Goal: Communication & Community: Answer question/provide support

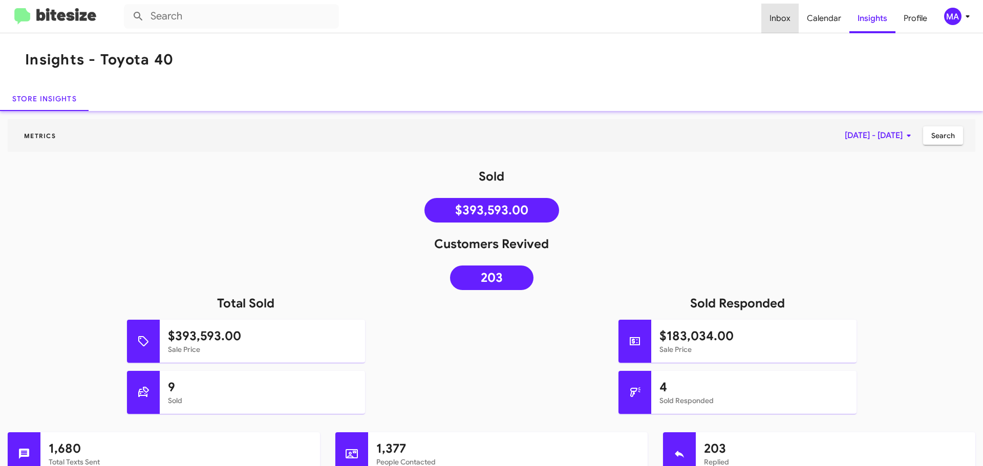
drag, startPoint x: 786, startPoint y: 12, endPoint x: 756, endPoint y: 1, distance: 31.8
click at [786, 12] on span "Inbox" at bounding box center [779, 19] width 37 height 30
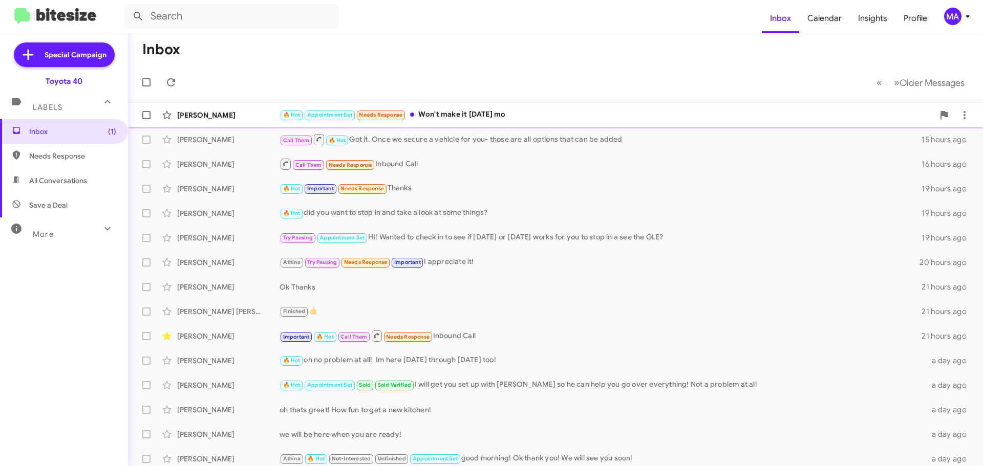
click at [440, 118] on div "🔥 Hot Appointment Set Needs Response Won't make it [DATE] mo" at bounding box center [607, 115] width 654 height 12
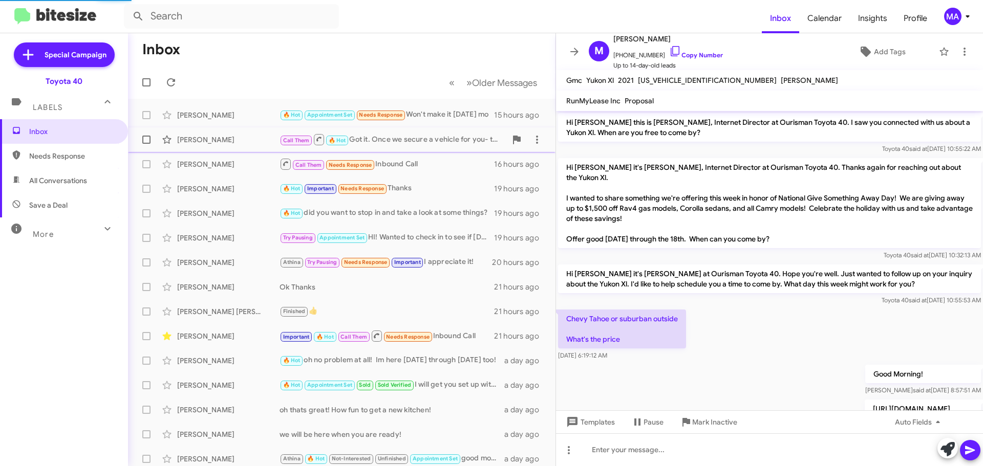
scroll to position [283, 0]
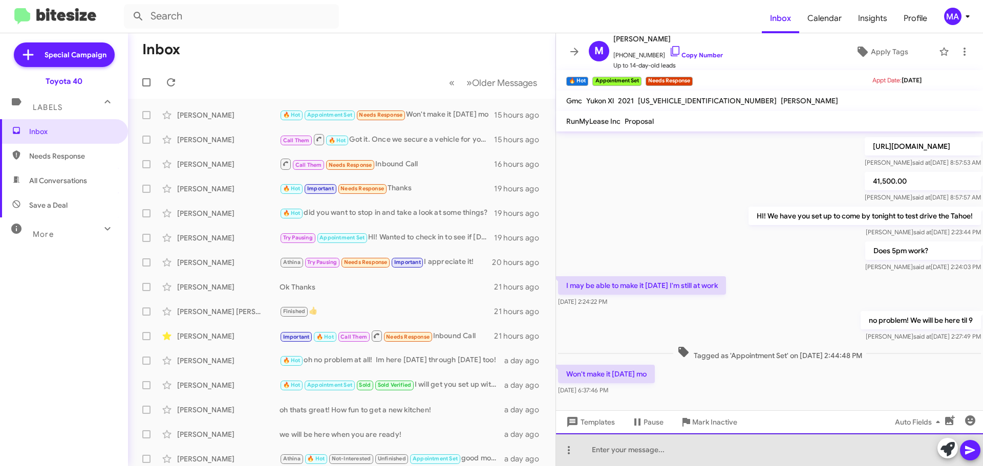
click at [632, 451] on div at bounding box center [769, 450] width 427 height 33
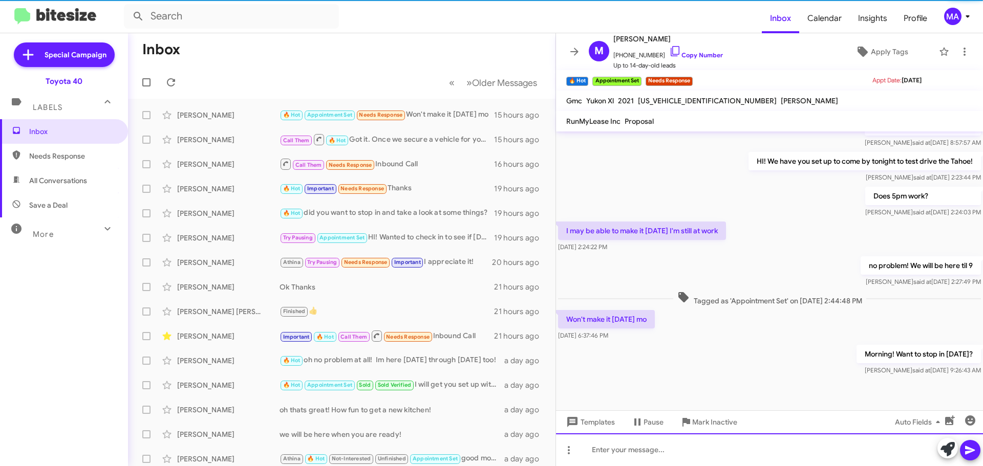
scroll to position [341, 0]
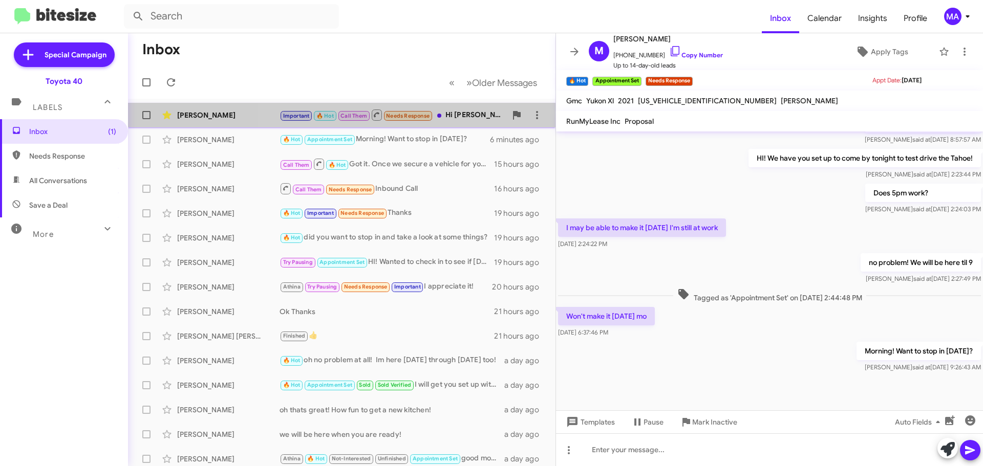
click at [454, 116] on div "Important 🔥 Hot Call Them Needs Response Hi [PERSON_NAME],it's [PERSON_NAME].i …" at bounding box center [393, 115] width 227 height 13
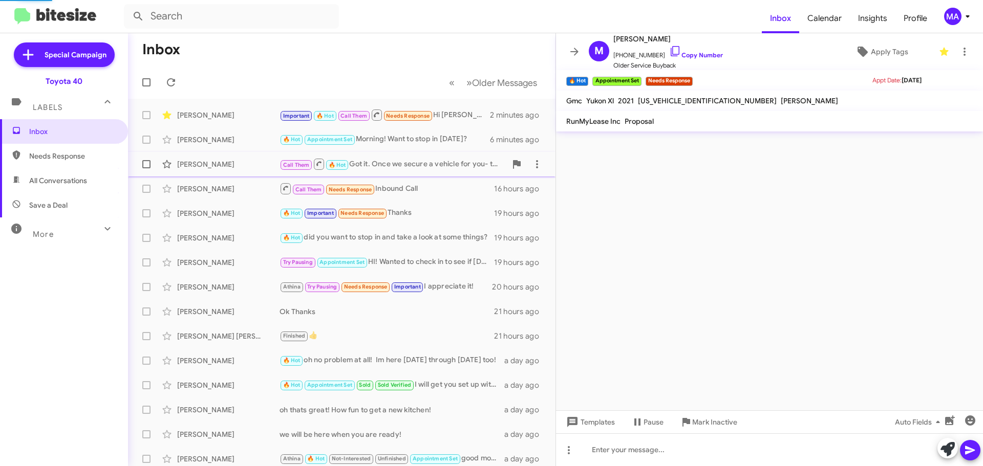
scroll to position [437, 0]
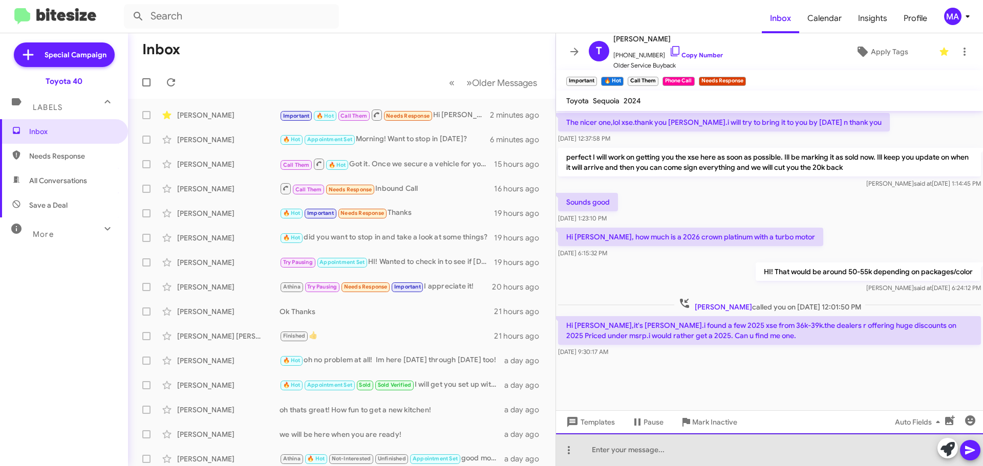
click at [674, 452] on div at bounding box center [769, 450] width 427 height 33
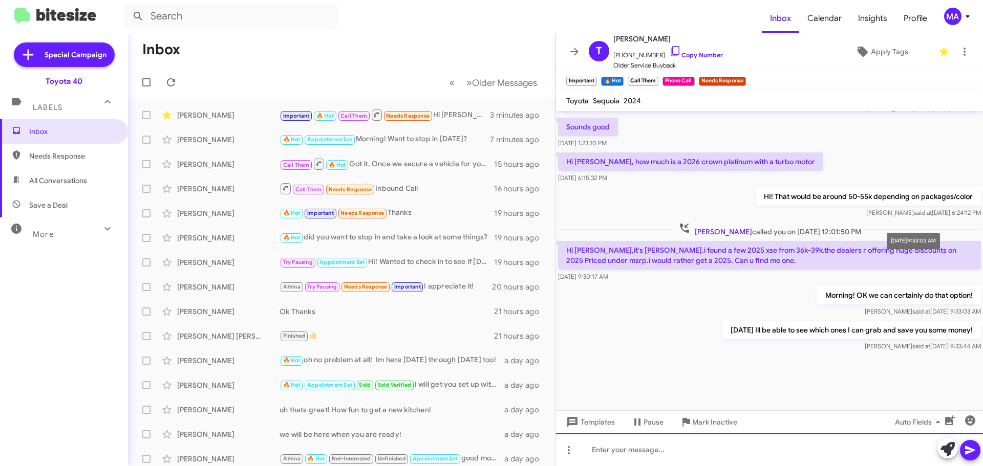
scroll to position [1348, 0]
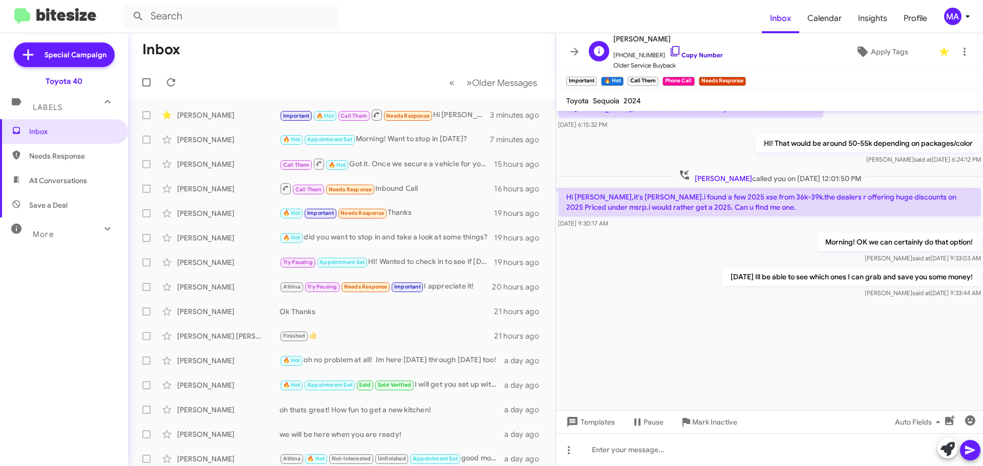
click at [669, 54] on icon at bounding box center [675, 51] width 12 height 12
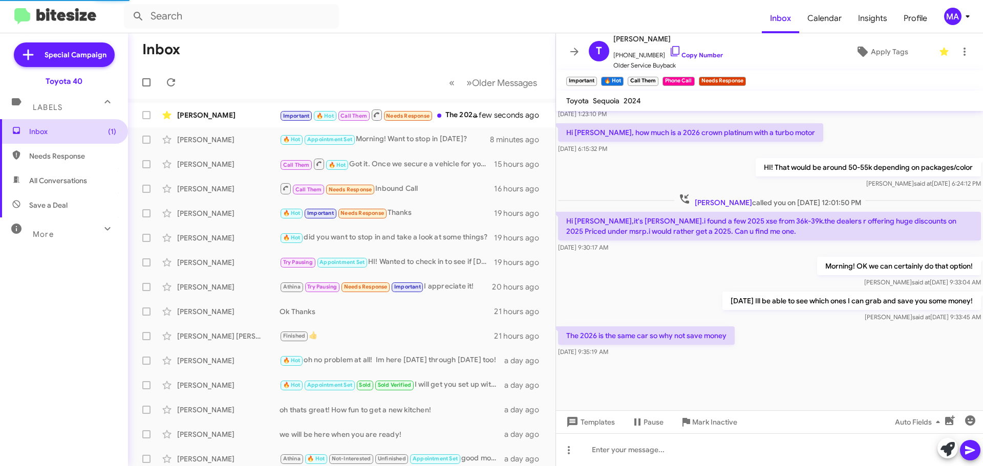
scroll to position [437, 0]
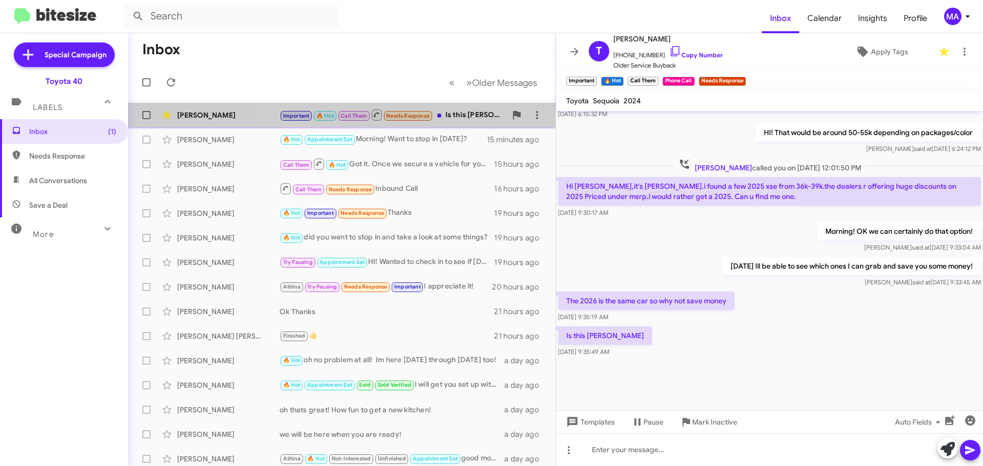
click at [460, 110] on div "Important 🔥 Hot Call Them Needs Response Is this [PERSON_NAME]" at bounding box center [393, 115] width 227 height 13
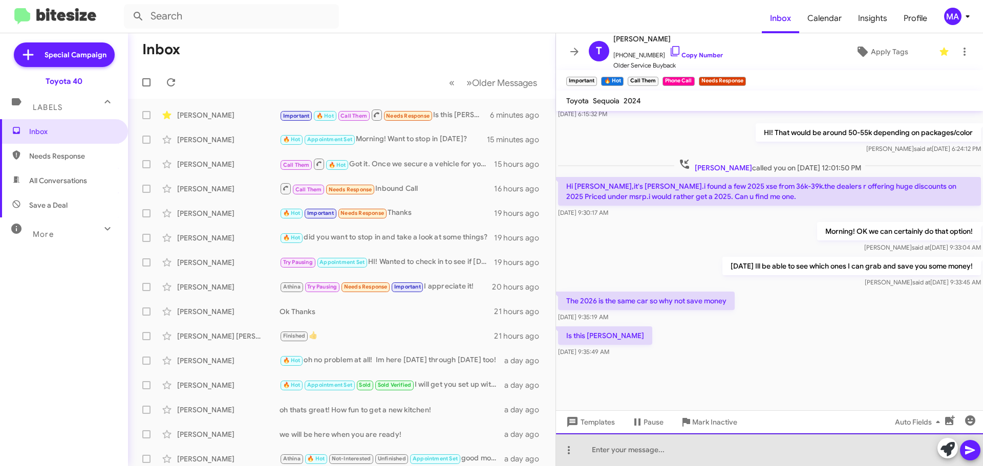
click at [666, 452] on div at bounding box center [769, 450] width 427 height 33
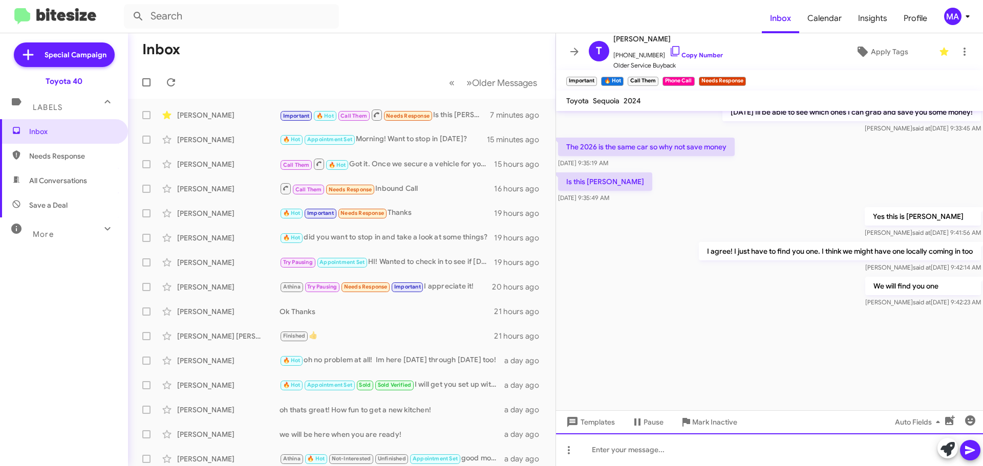
scroll to position [1534, 0]
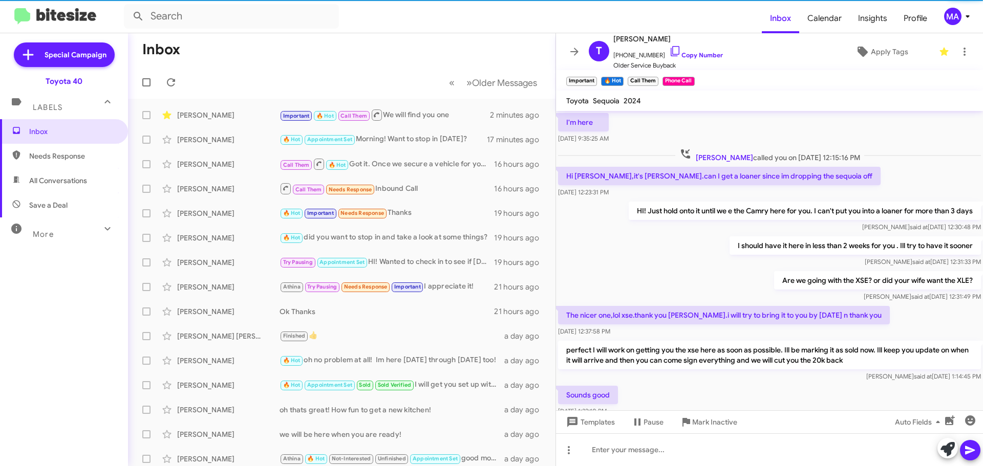
scroll to position [416, 0]
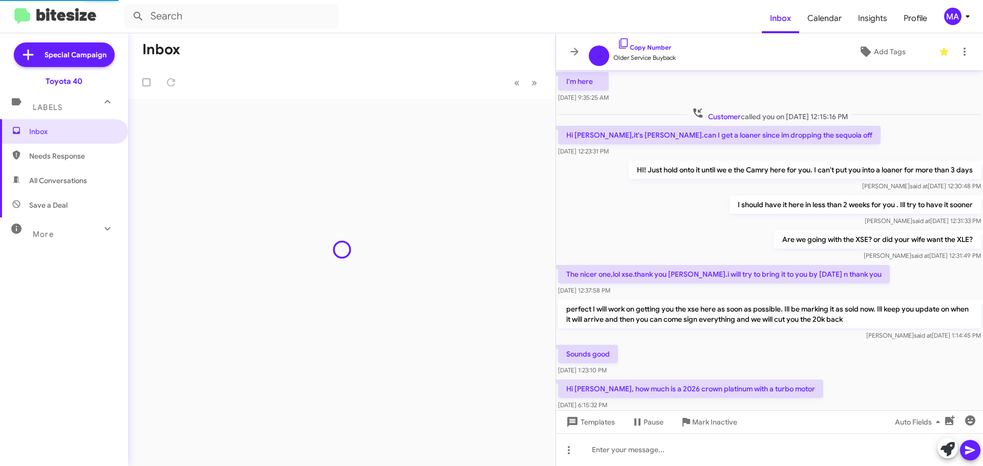
scroll to position [396, 0]
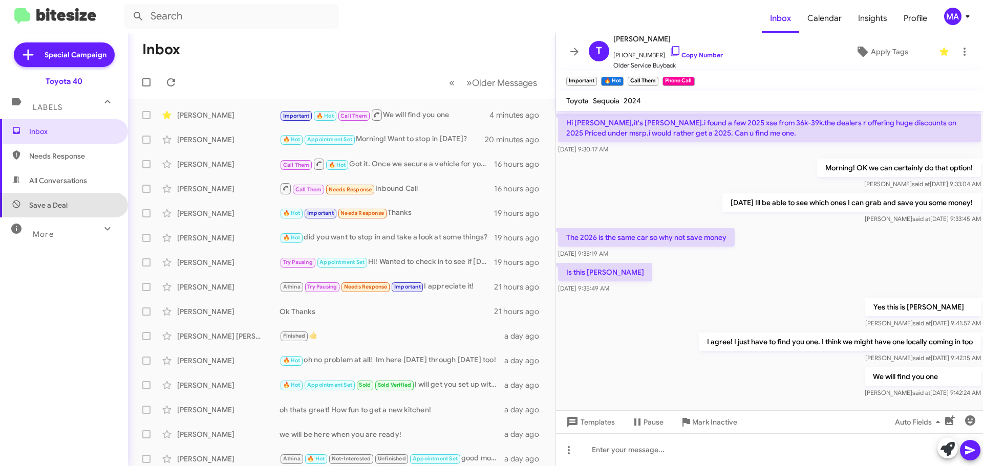
click at [80, 203] on span "Save a Deal" at bounding box center [64, 205] width 128 height 25
type input "in:not-interested"
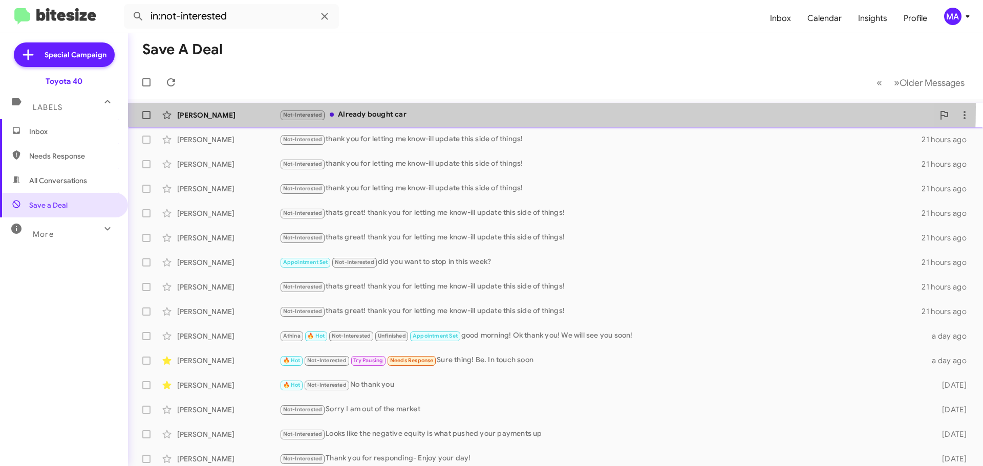
click at [370, 107] on div "Alicia Kleinsmith Not-Interested Already bought car 12 hours ago" at bounding box center [555, 115] width 839 height 20
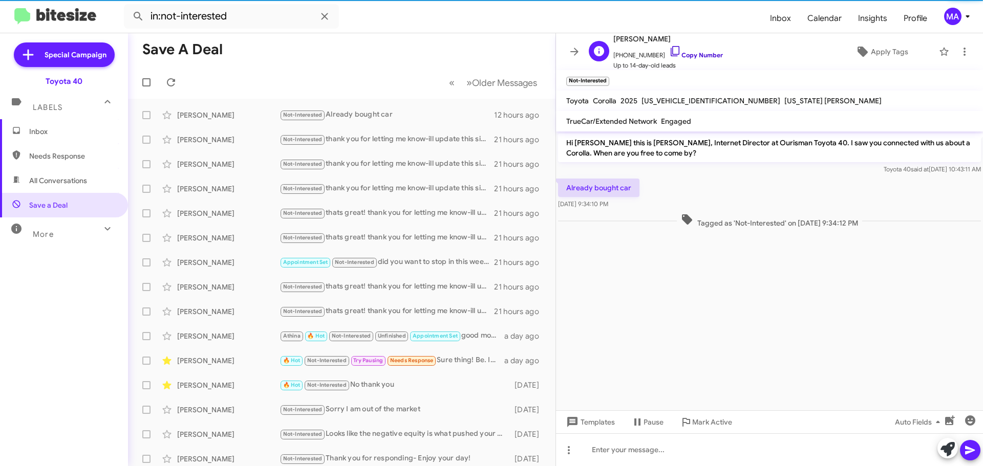
click at [669, 51] on icon at bounding box center [675, 51] width 12 height 12
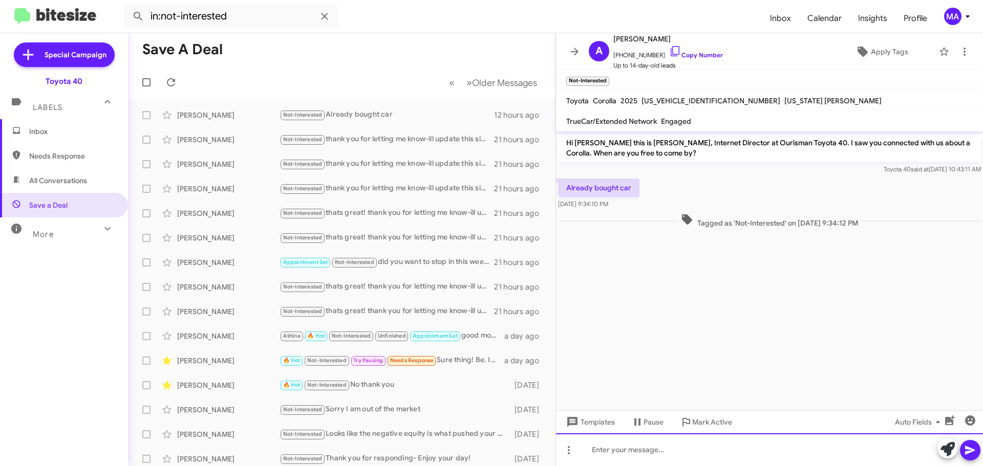
click at [630, 457] on div at bounding box center [769, 450] width 427 height 33
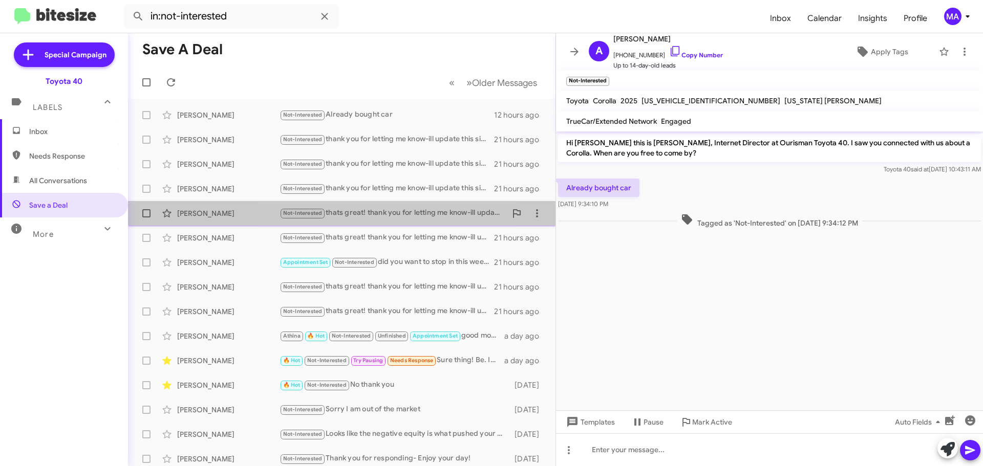
click at [394, 212] on div "Not-Interested thats great! thank you for letting me know-ill update this side …" at bounding box center [393, 213] width 227 height 12
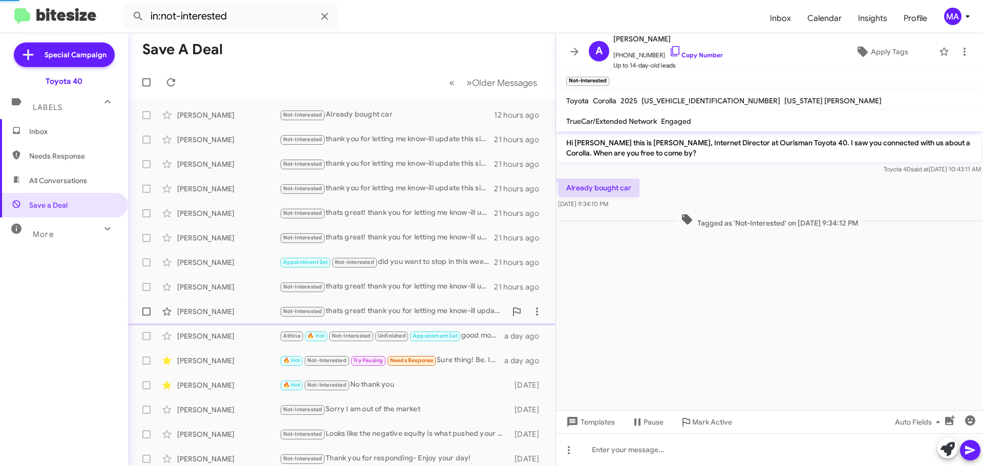
scroll to position [90, 0]
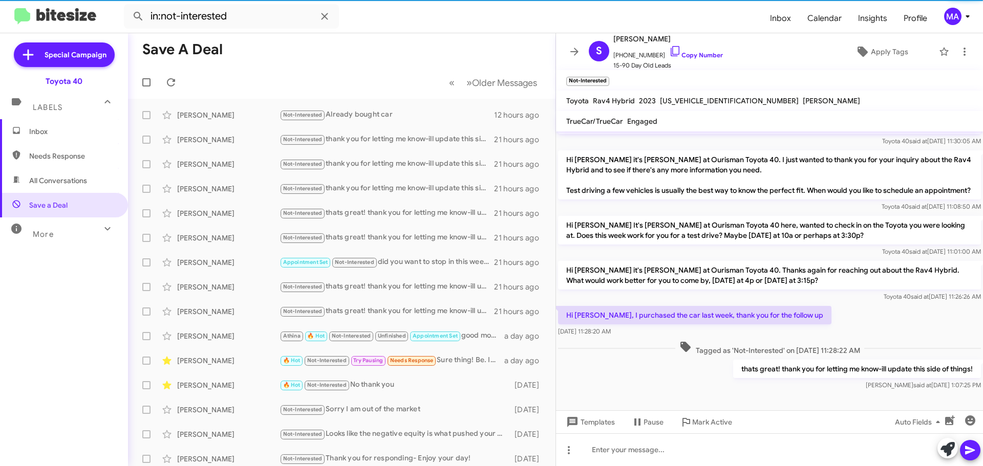
click at [798, 372] on p "thats great! thank you for letting me know-ill update this side of things!" at bounding box center [857, 369] width 248 height 18
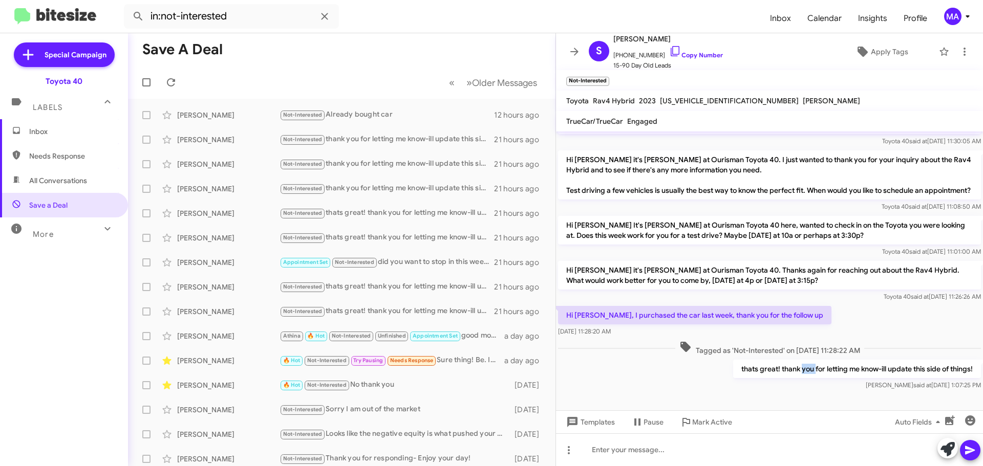
click at [798, 372] on p "thats great! thank you for letting me know-ill update this side of things!" at bounding box center [857, 369] width 248 height 18
copy p "thats great! thank you for letting me know-ill update this side of things!"
click at [374, 114] on div "Not-Interested Already bought car" at bounding box center [393, 115] width 227 height 12
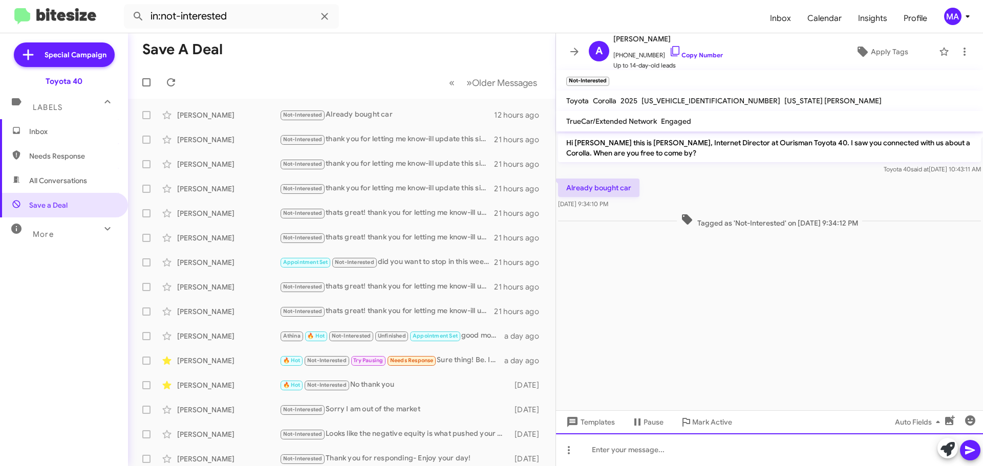
click at [635, 454] on div at bounding box center [769, 450] width 427 height 33
paste div
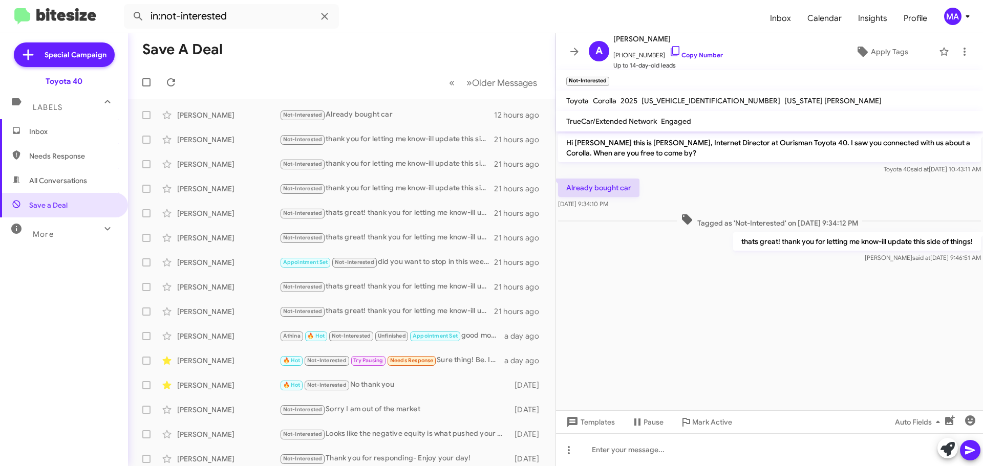
drag, startPoint x: 631, startPoint y: 205, endPoint x: 561, endPoint y: 186, distance: 72.7
click at [561, 186] on div "Already bought car Sep 5, 2025, 9:34:10 PM" at bounding box center [598, 194] width 81 height 31
copy div "Already bought car Sep 5, 2025, 9:34:10 PM"
click at [46, 126] on span "Inbox" at bounding box center [72, 131] width 87 height 10
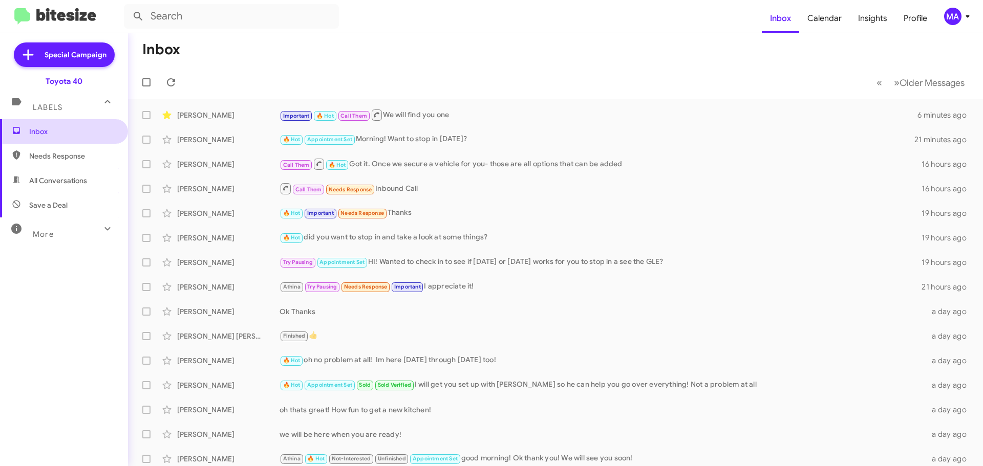
click at [48, 134] on span "Inbox" at bounding box center [72, 131] width 87 height 10
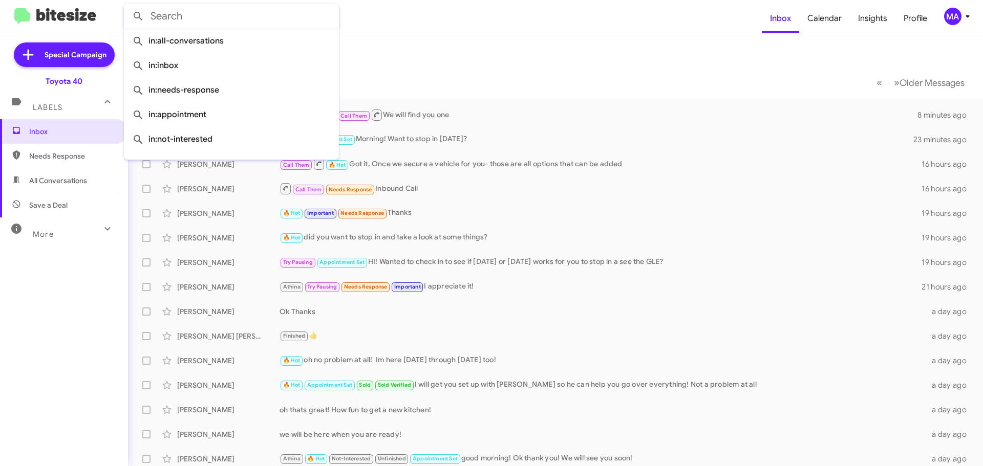
click at [195, 21] on input "text" at bounding box center [231, 16] width 215 height 25
paste input "(443) 371-5150"
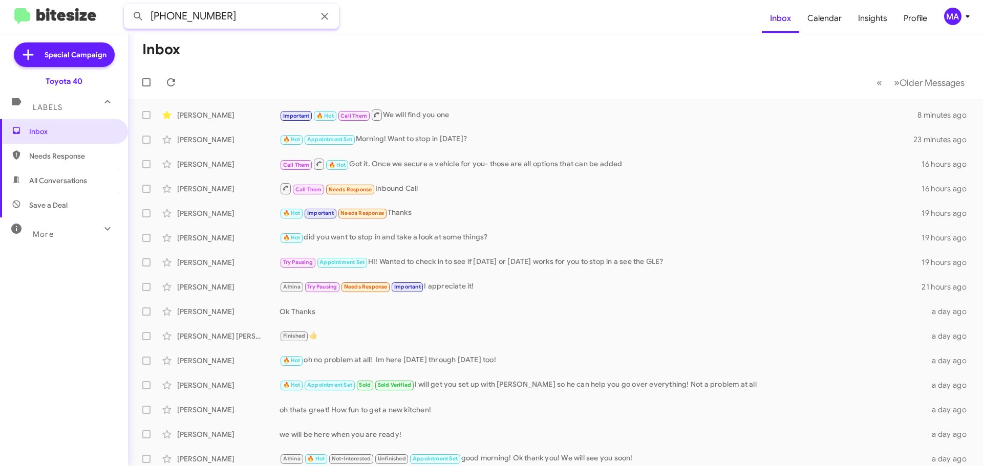
click at [128, 6] on button at bounding box center [138, 16] width 20 height 20
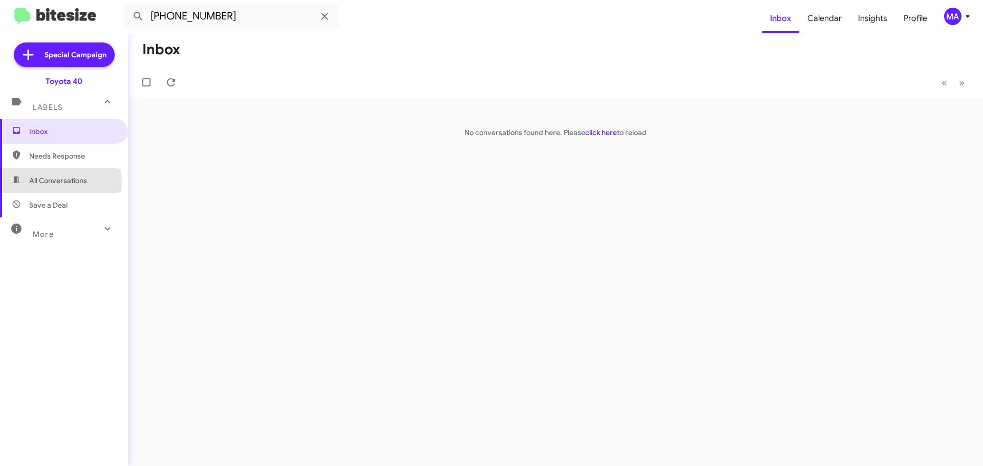
click at [55, 181] on span "All Conversations" at bounding box center [58, 181] width 58 height 10
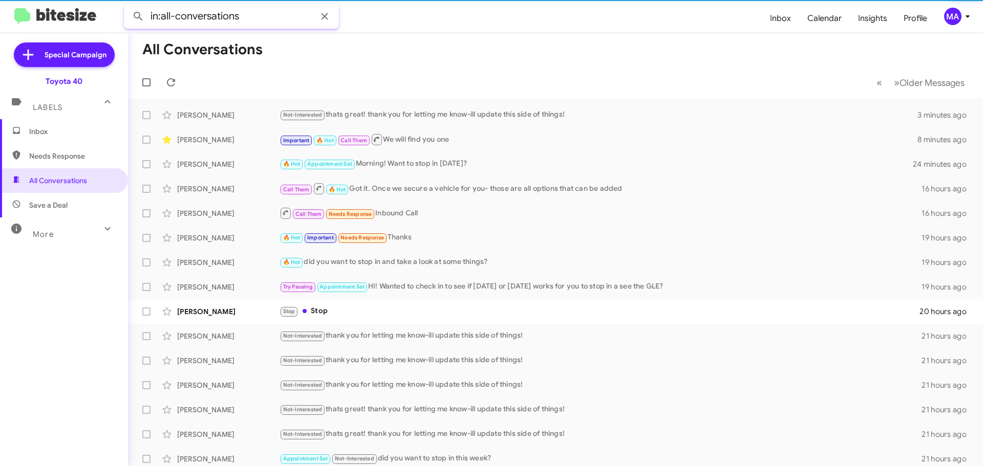
click at [247, 15] on input "in:all-conversations" at bounding box center [231, 16] width 215 height 25
paste input "(443) 371-5150"
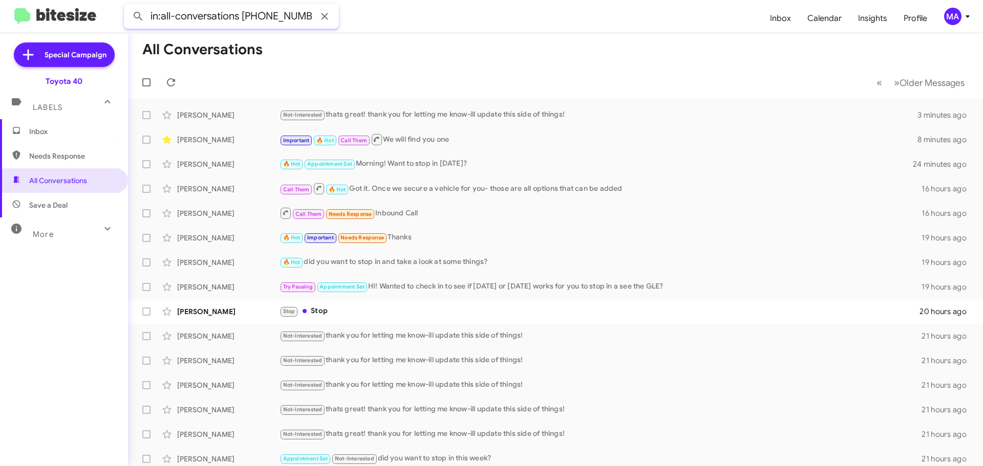
click at [128, 6] on button at bounding box center [138, 16] width 20 height 20
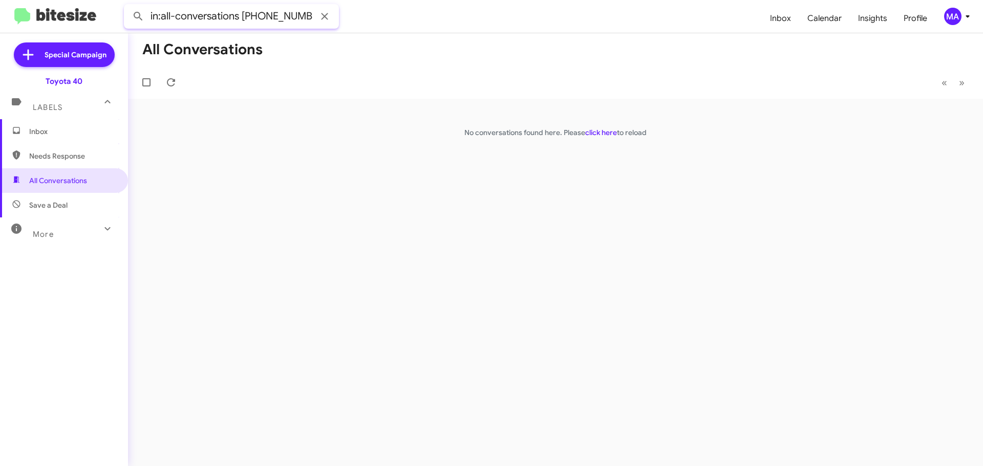
click at [246, 15] on input "in:all-conversations (443) 371-5150" at bounding box center [231, 16] width 215 height 25
click at [128, 6] on button at bounding box center [138, 16] width 20 height 20
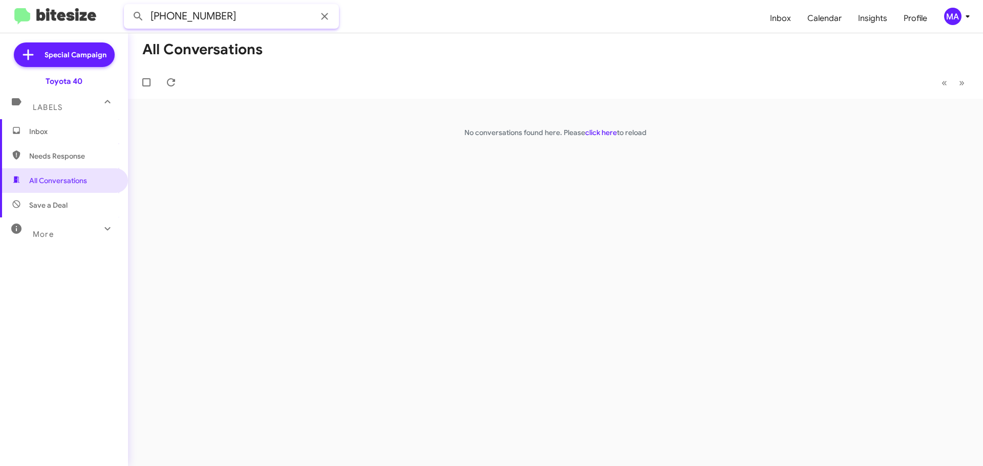
type input "(443) 371-5150"
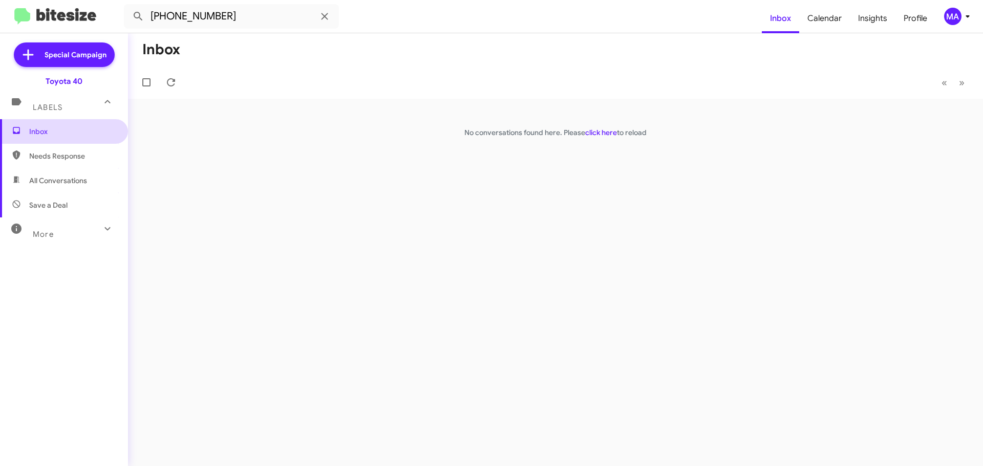
click at [58, 131] on span "Inbox" at bounding box center [72, 131] width 87 height 10
click at [61, 174] on span "All Conversations" at bounding box center [64, 180] width 128 height 25
type input "in:all-conversations"
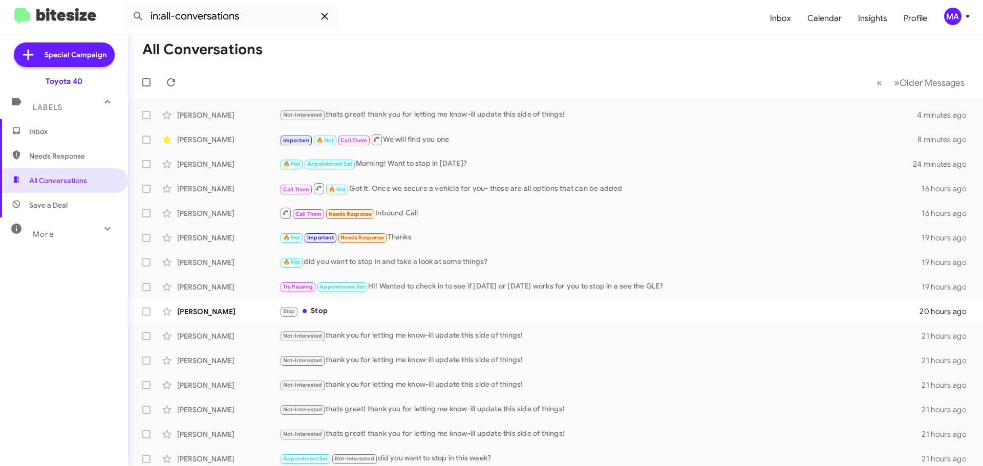
drag, startPoint x: 326, startPoint y: 17, endPoint x: 317, endPoint y: 16, distance: 8.3
click at [326, 17] on icon at bounding box center [324, 16] width 12 height 12
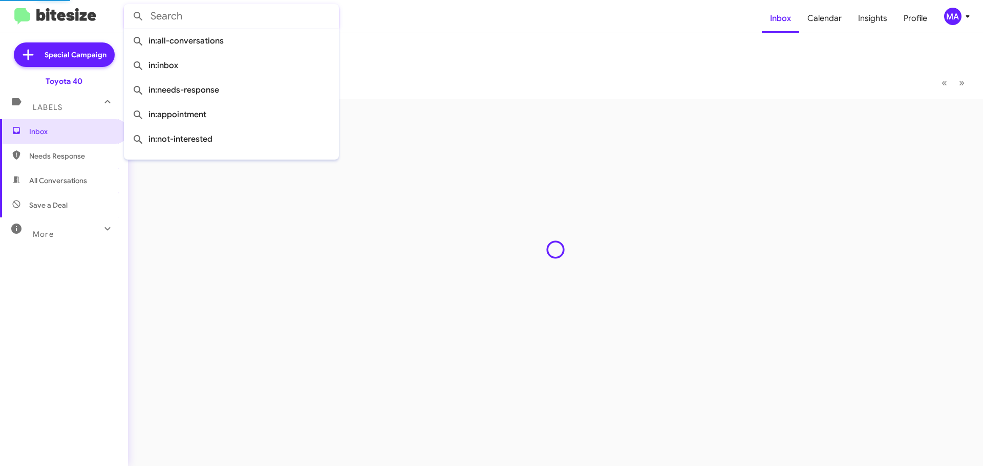
click at [266, 15] on input "text" at bounding box center [231, 16] width 215 height 25
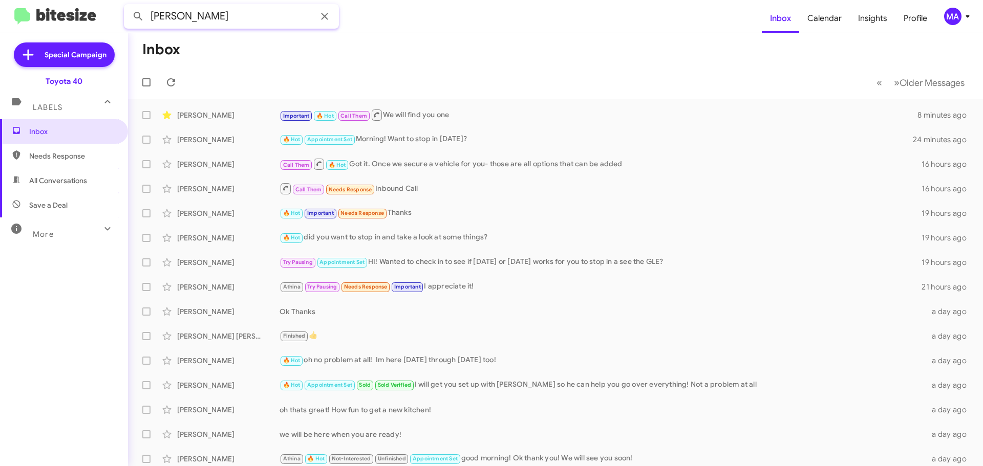
type input "fletcher"
click at [128, 6] on button at bounding box center [138, 16] width 20 height 20
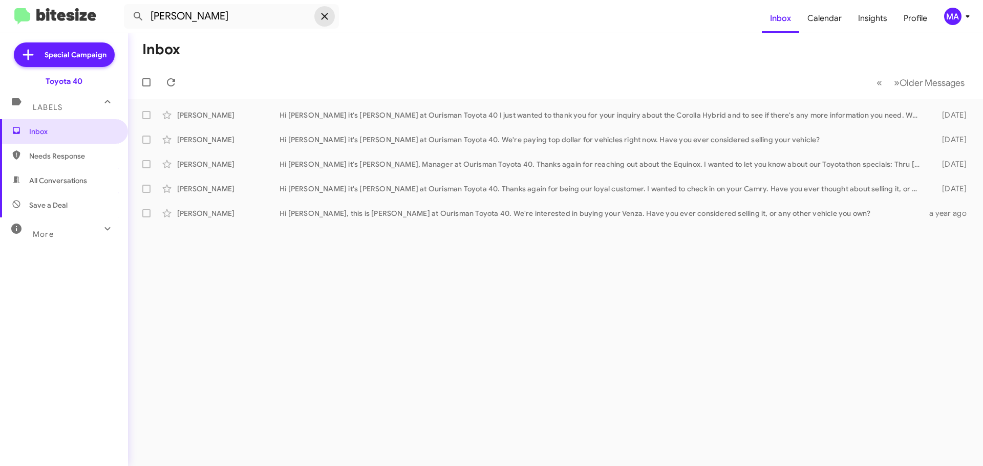
click at [321, 19] on icon at bounding box center [324, 16] width 12 height 12
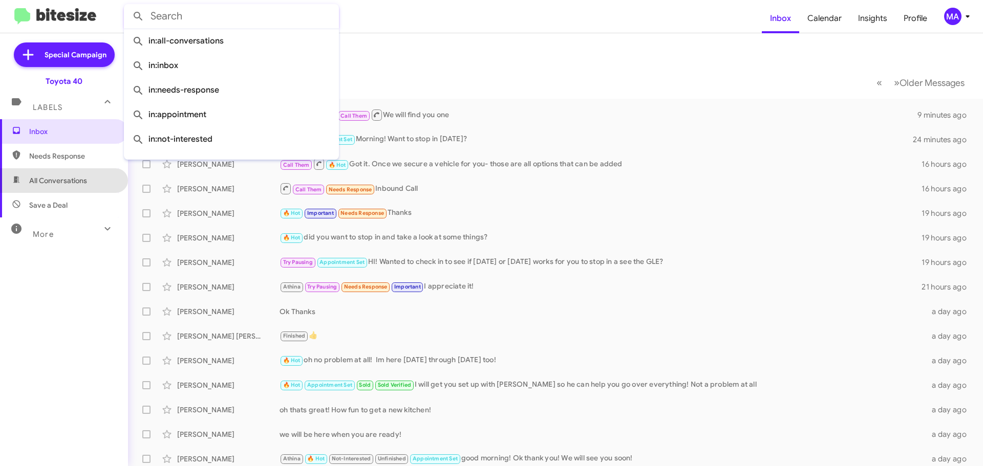
click at [66, 176] on span "All Conversations" at bounding box center [58, 181] width 58 height 10
type input "in:all-conversations"
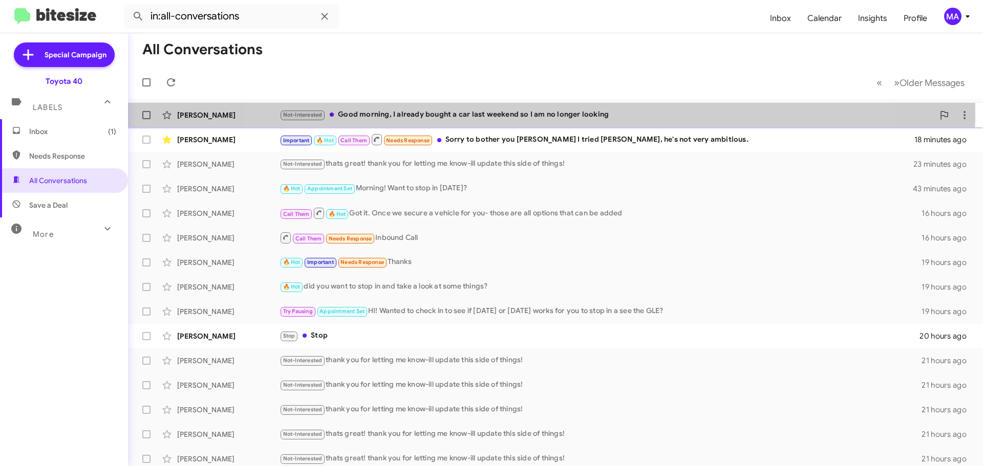
click at [545, 113] on div "Not-Interested Good morning, I already bought a car last weekend so I am no lon…" at bounding box center [607, 115] width 654 height 12
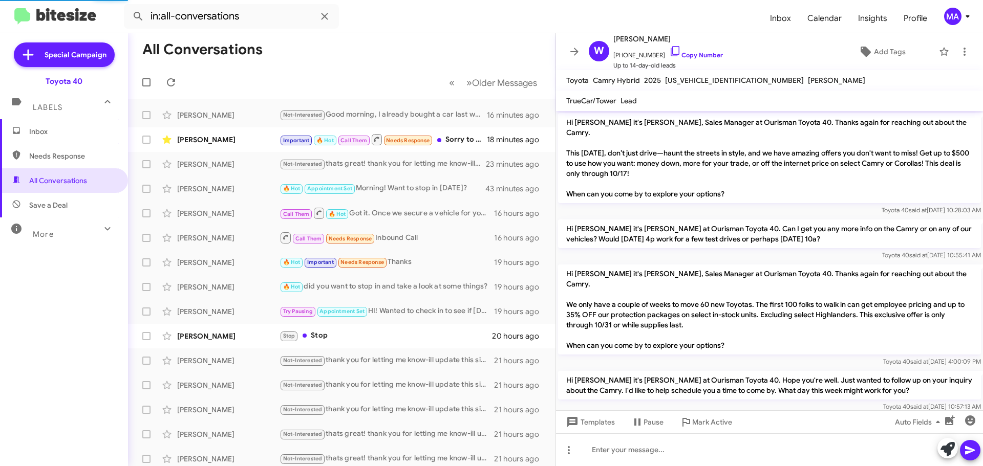
scroll to position [423, 0]
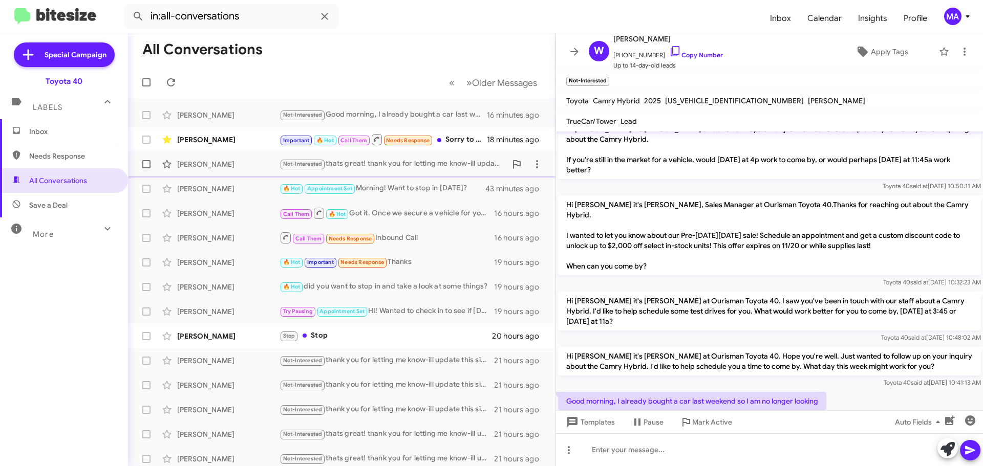
click at [370, 164] on div "Not-Interested thats great! thank you for letting me know-ill update this side …" at bounding box center [393, 164] width 227 height 12
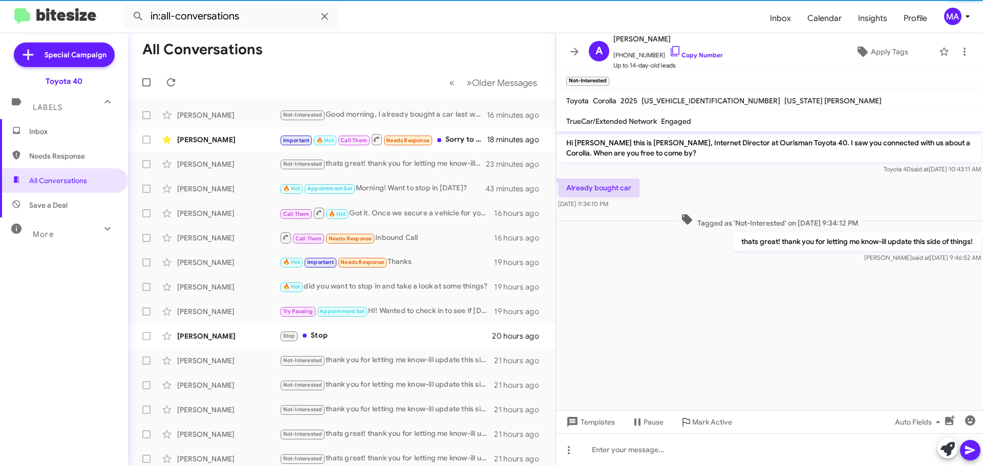
click at [830, 246] on p "thats great! thank you for letting me know-ill update this side of things!" at bounding box center [857, 241] width 248 height 18
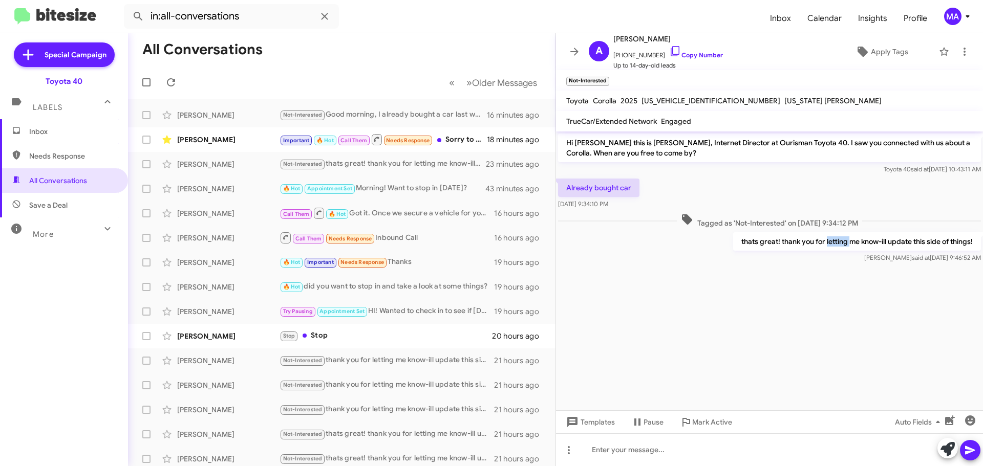
click at [830, 246] on p "thats great! thank you for letting me know-ill update this side of things!" at bounding box center [857, 241] width 248 height 18
copy p "thats great! thank you for letting me know-ill update this side of things!"
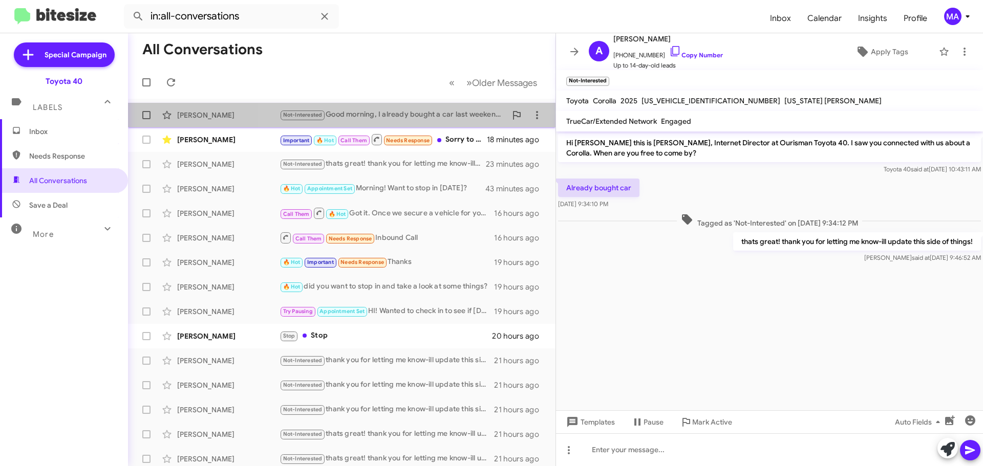
click at [424, 113] on div "Not-Interested Good morning, I already bought a car last weekend so I am no lon…" at bounding box center [393, 115] width 227 height 12
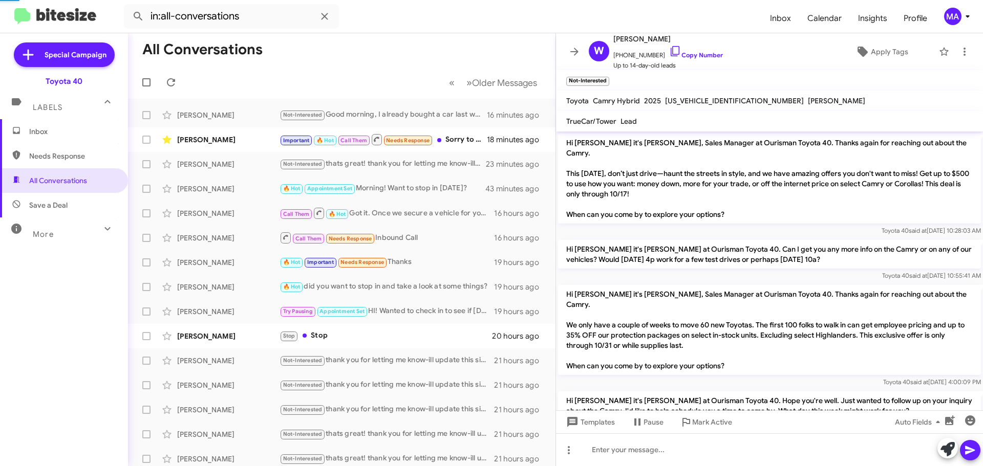
scroll to position [444, 0]
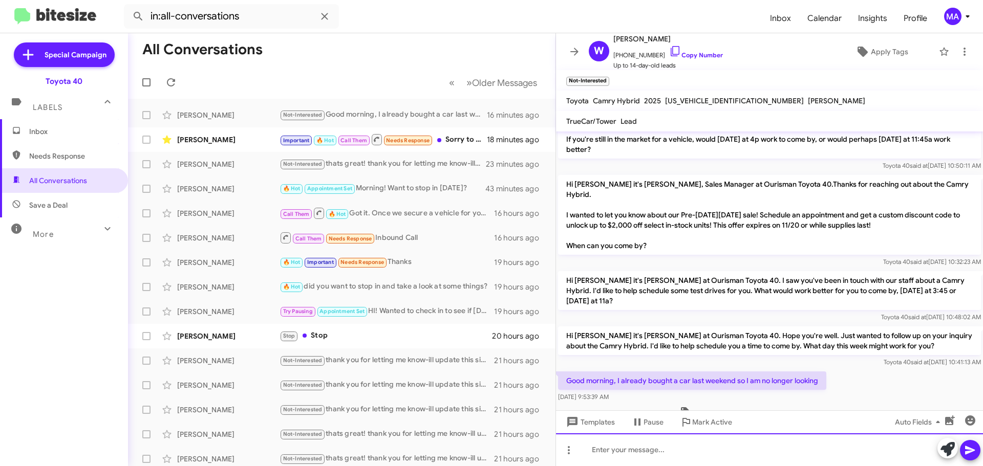
click at [656, 454] on div at bounding box center [769, 450] width 427 height 33
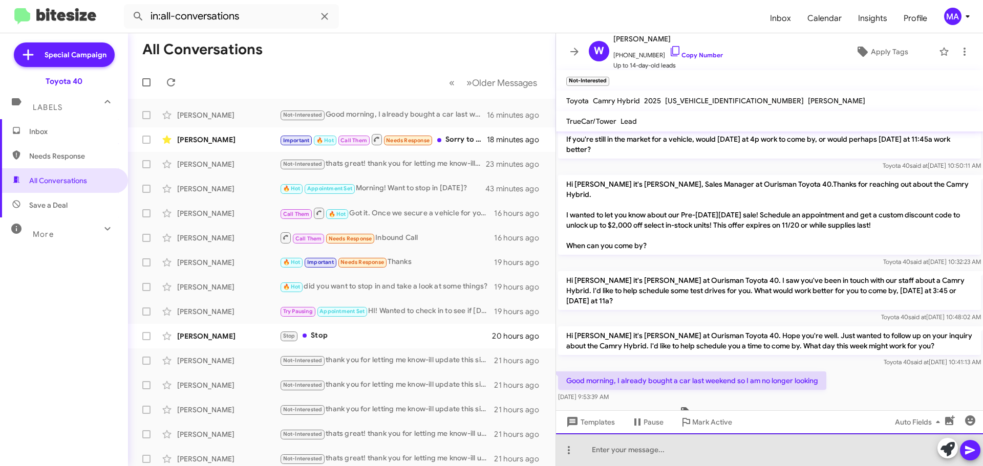
paste div
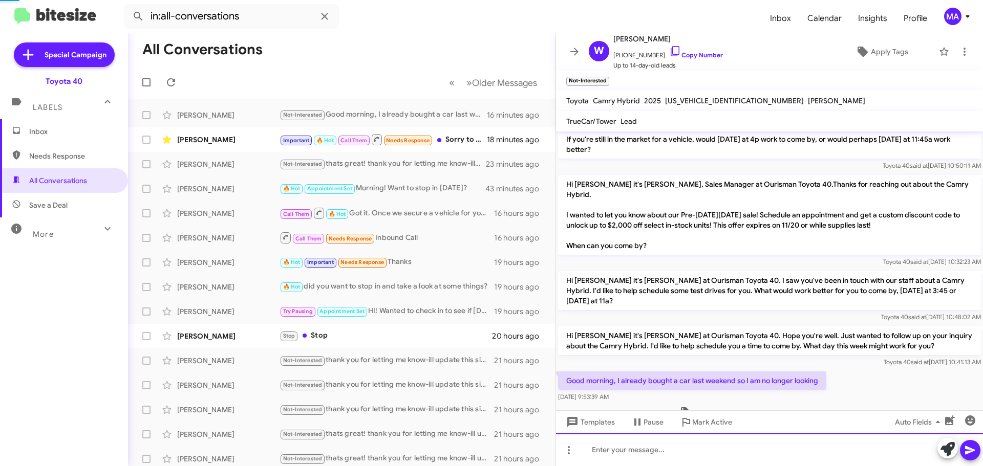
scroll to position [0, 0]
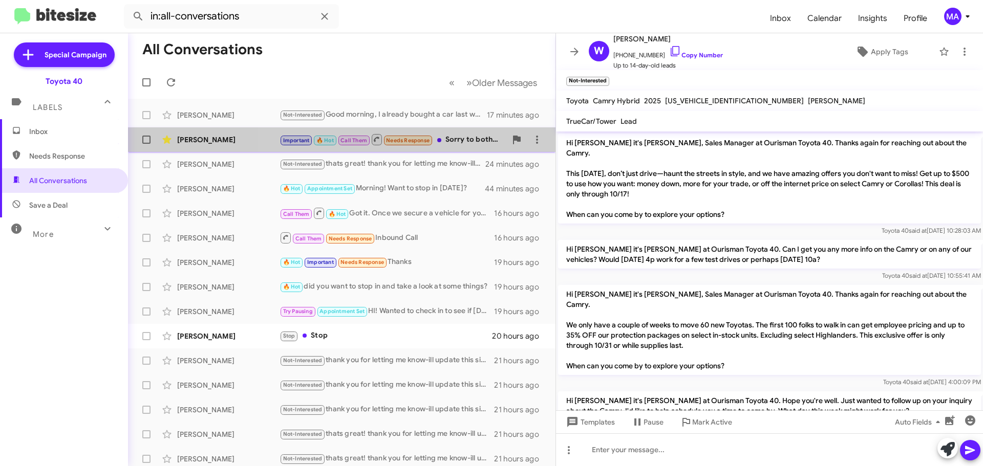
click at [459, 137] on div "Important 🔥 Hot Call Them Needs Response Sorry to bother you morgan I tried Der…" at bounding box center [393, 139] width 227 height 13
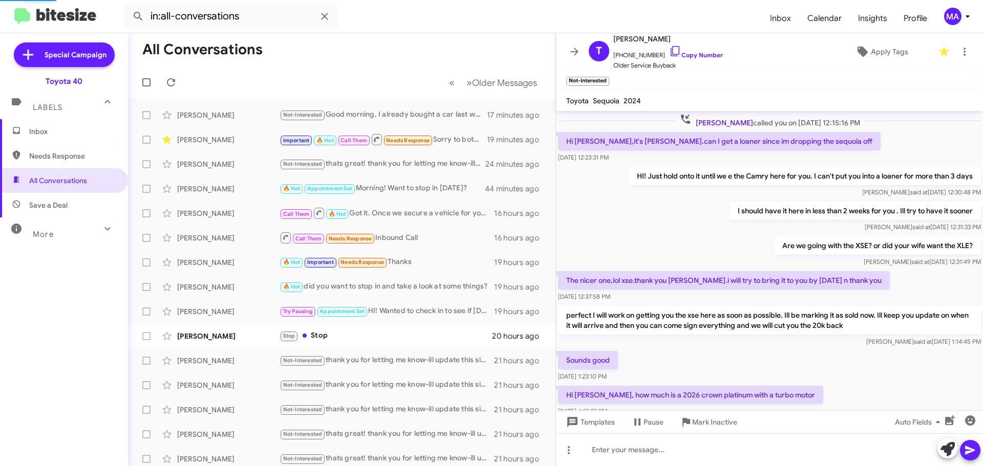
scroll to position [437, 0]
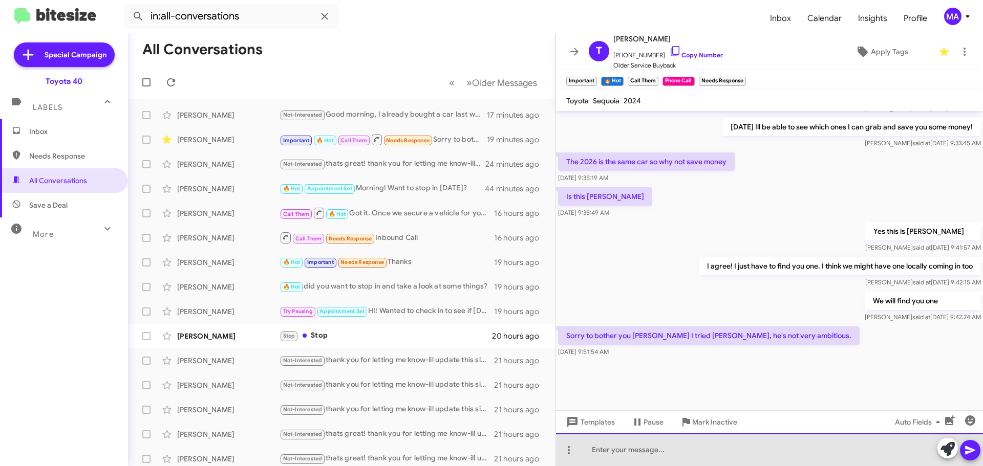
click at [632, 452] on div at bounding box center [769, 450] width 427 height 33
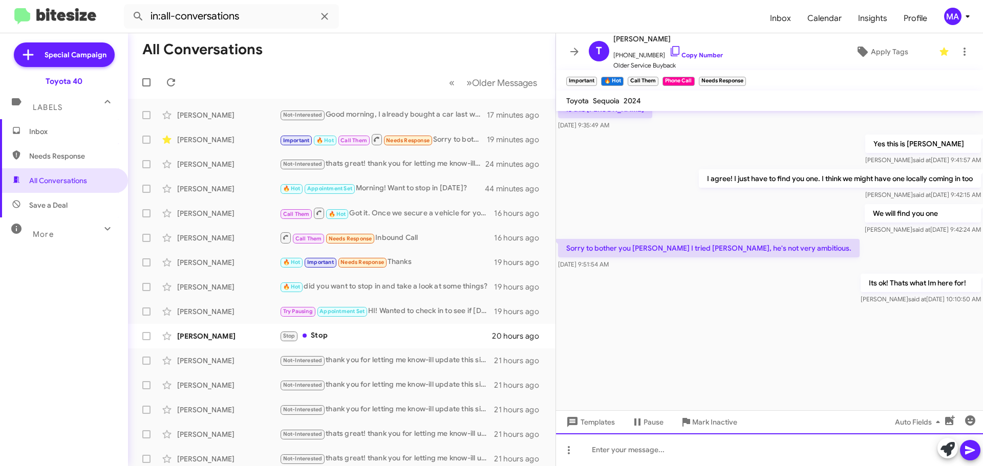
scroll to position [1206, 0]
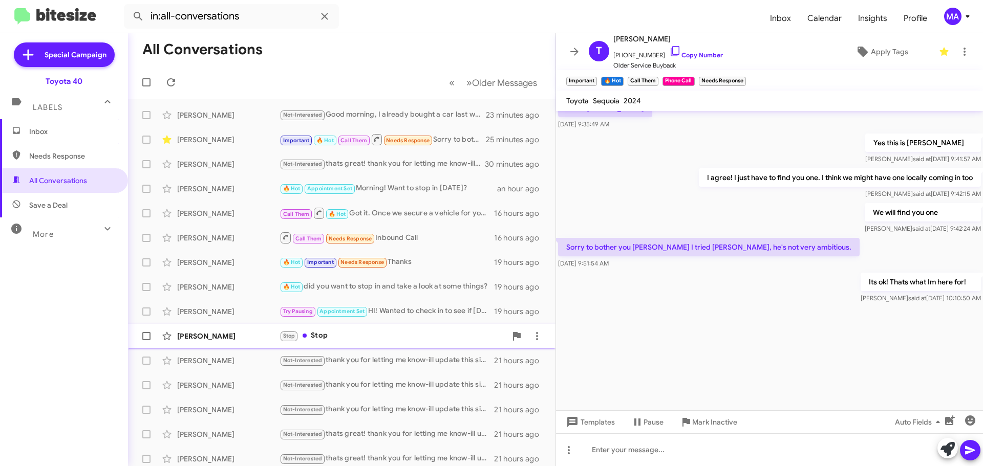
click at [365, 336] on div "Stop Stop" at bounding box center [393, 336] width 227 height 12
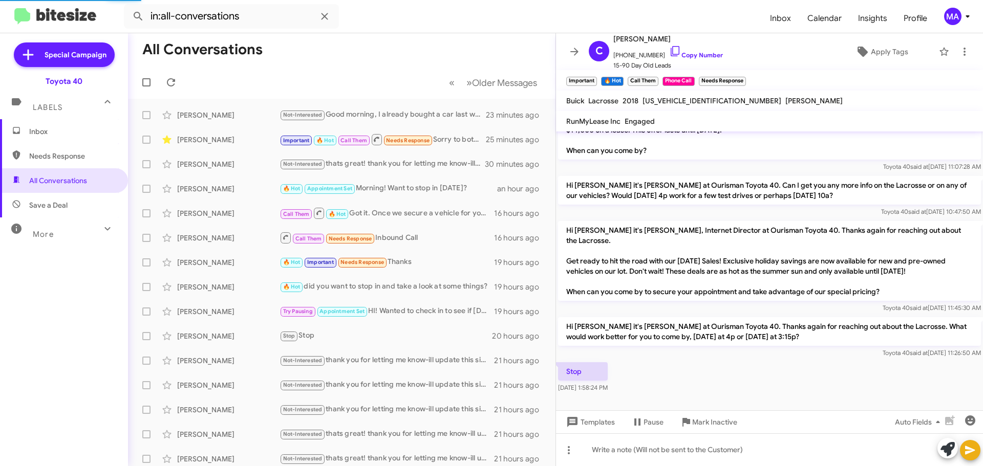
scroll to position [109, 0]
click at [727, 424] on span "Mark Inactive" at bounding box center [714, 422] width 45 height 18
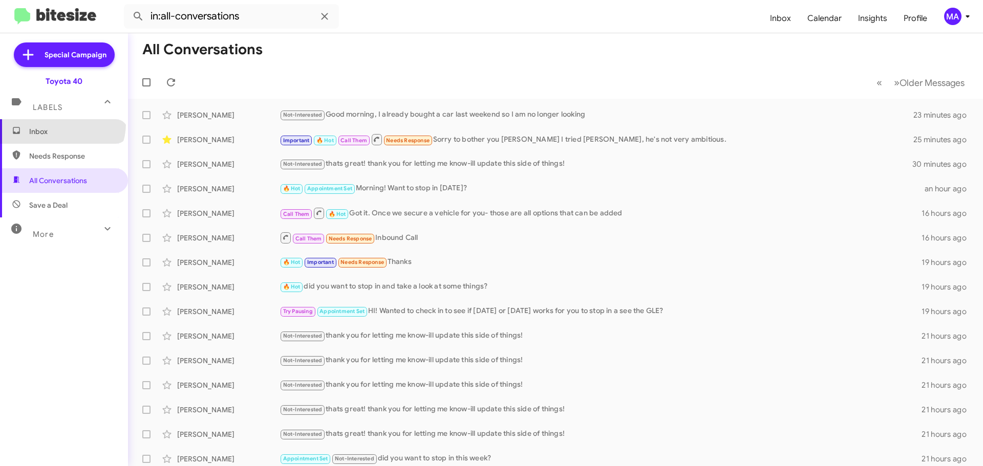
click at [61, 124] on span "Inbox" at bounding box center [64, 131] width 128 height 25
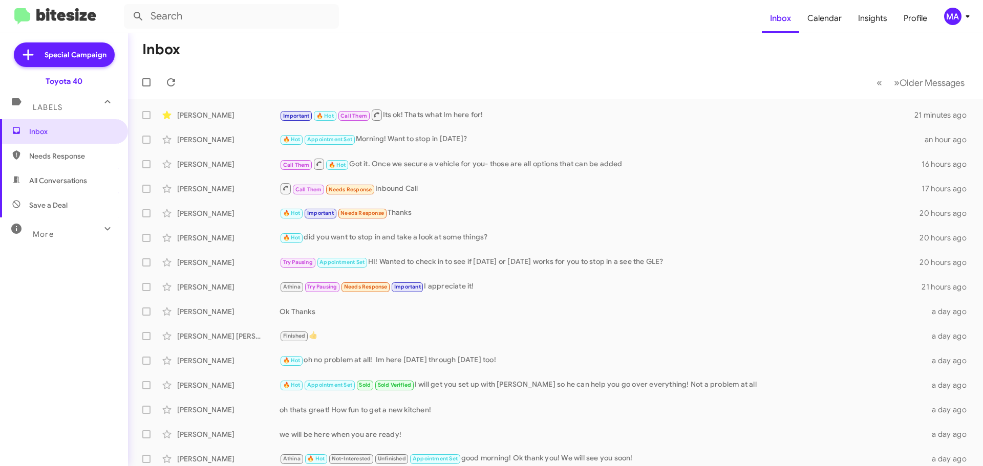
click at [85, 174] on span "All Conversations" at bounding box center [64, 180] width 128 height 25
type input "in:all-conversations"
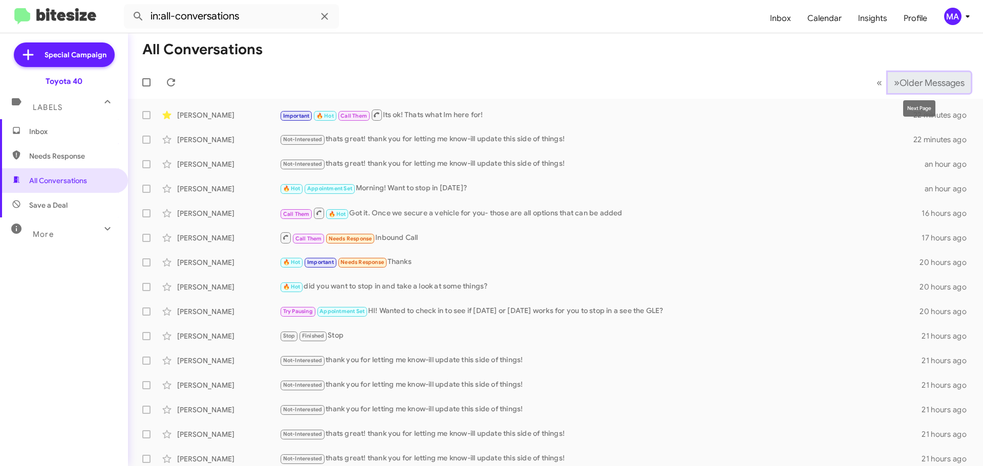
click at [900, 80] on span "Older Messages" at bounding box center [932, 82] width 65 height 11
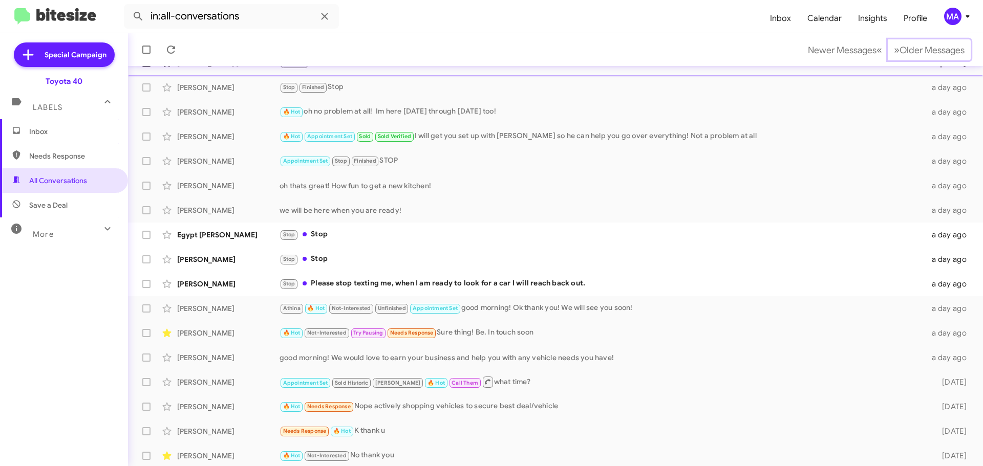
scroll to position [102, 0]
click at [472, 280] on div "Stop Please stop texting me, when I am ready to look for a car I will reach bac…" at bounding box center [607, 283] width 654 height 12
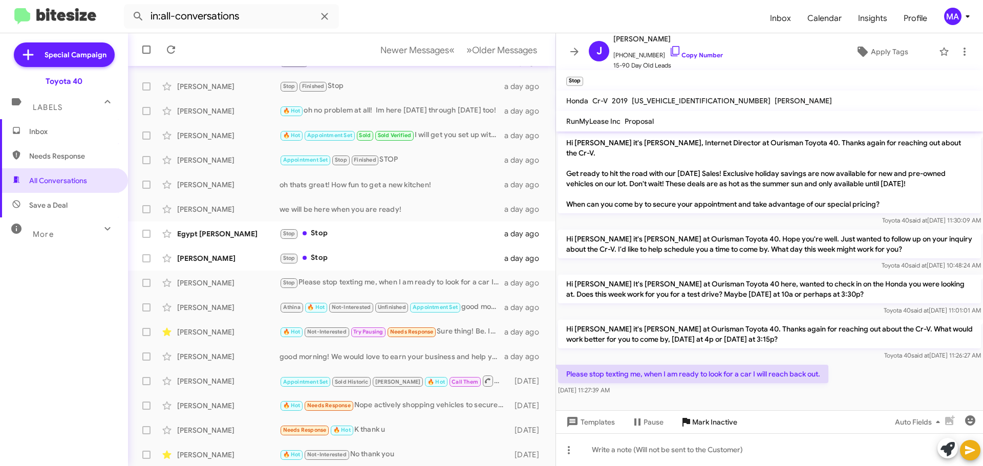
click at [710, 420] on span "Mark Inactive" at bounding box center [714, 422] width 45 height 18
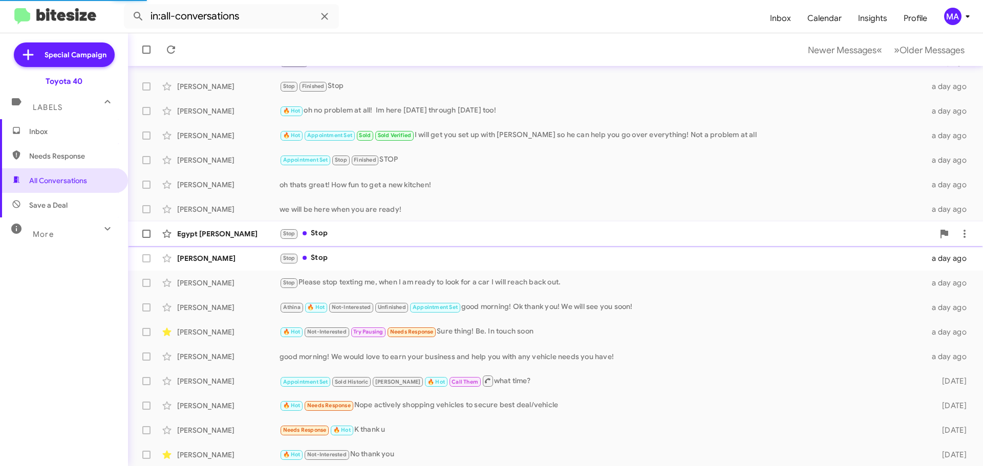
click at [379, 233] on div "Stop Stop" at bounding box center [607, 234] width 654 height 12
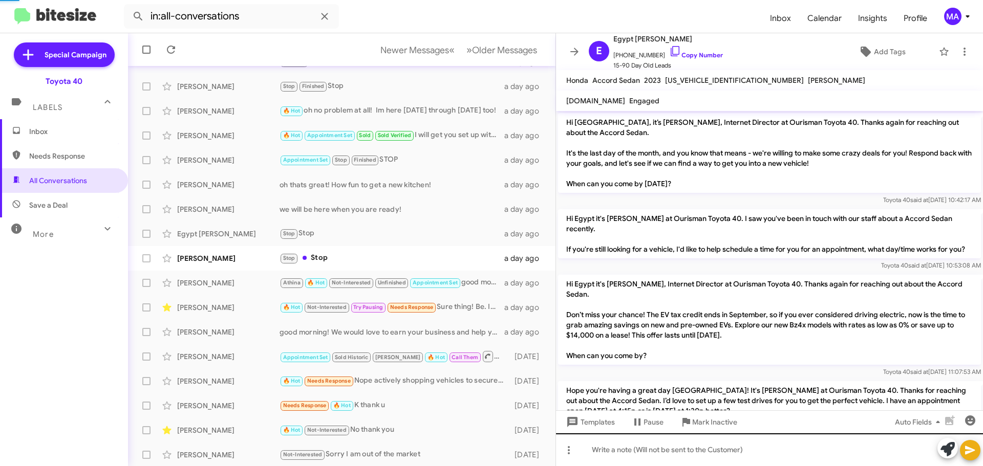
scroll to position [354, 0]
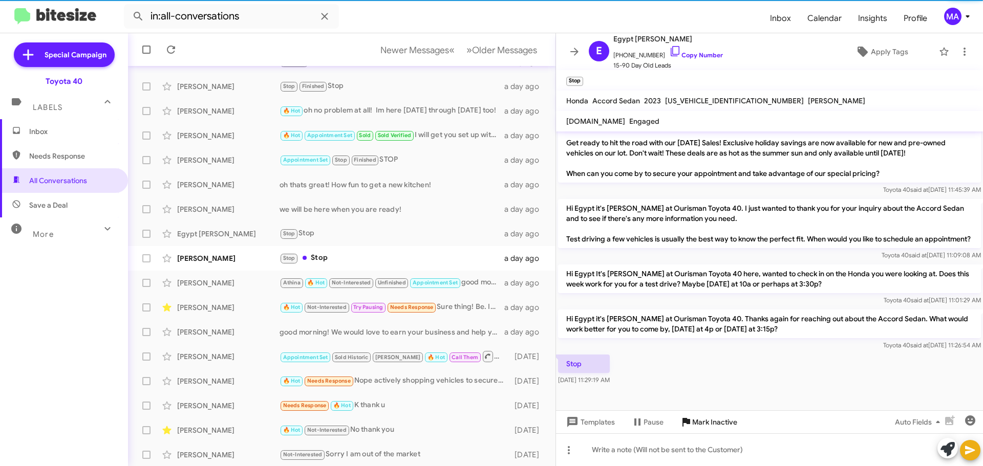
click at [723, 424] on span "Mark Inactive" at bounding box center [714, 422] width 45 height 18
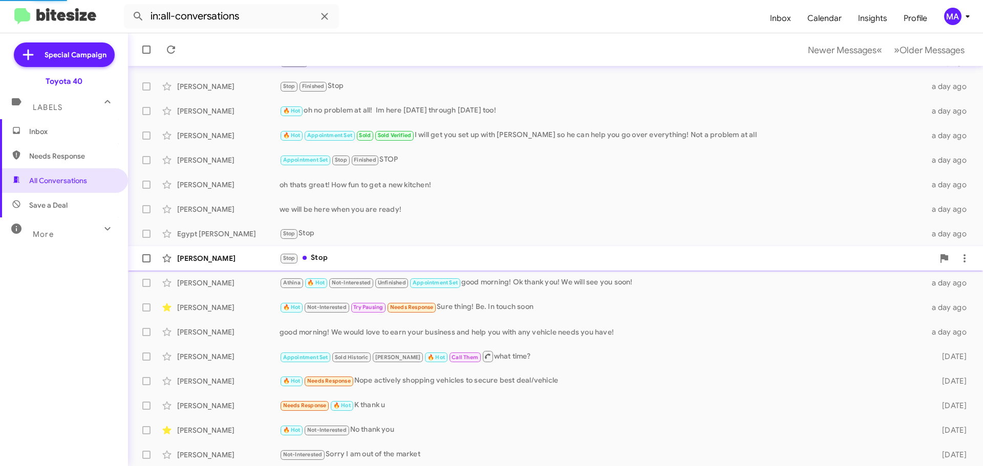
scroll to position [79, 0]
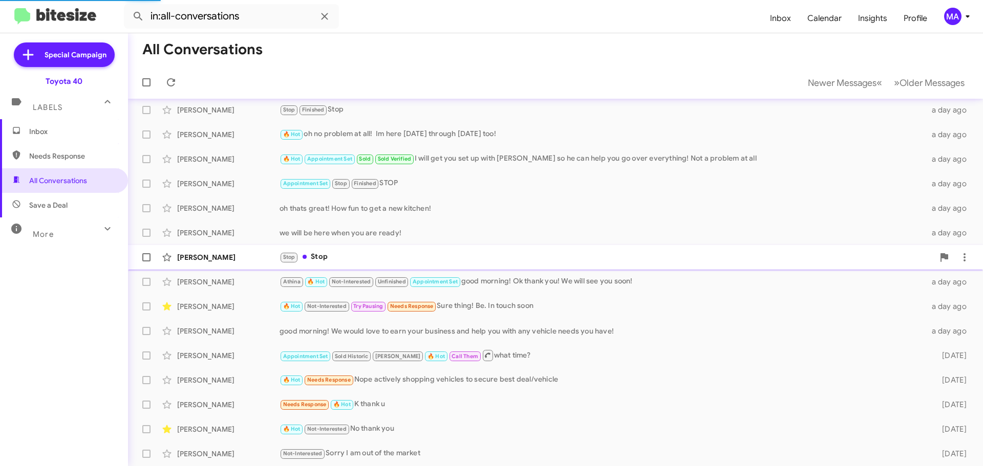
drag, startPoint x: 362, startPoint y: 253, endPoint x: 368, endPoint y: 261, distance: 10.2
click at [361, 253] on div "Stop Stop" at bounding box center [607, 257] width 654 height 12
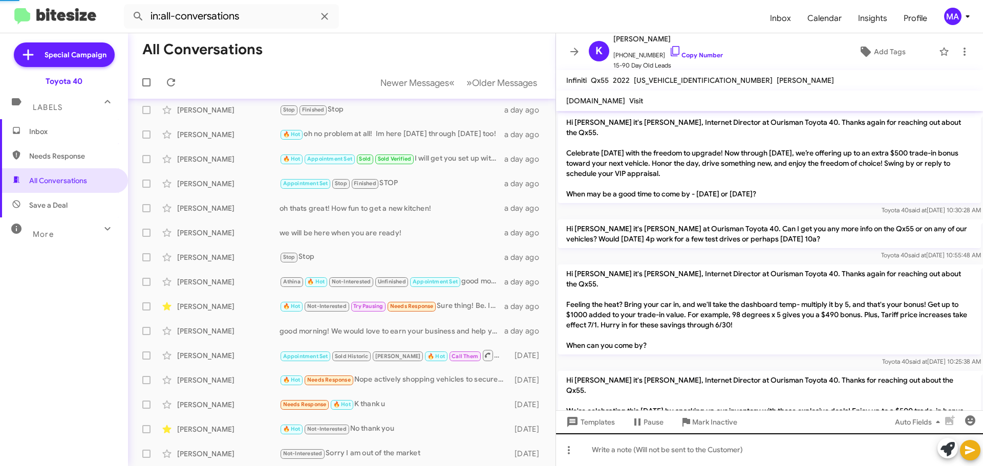
scroll to position [1090, 0]
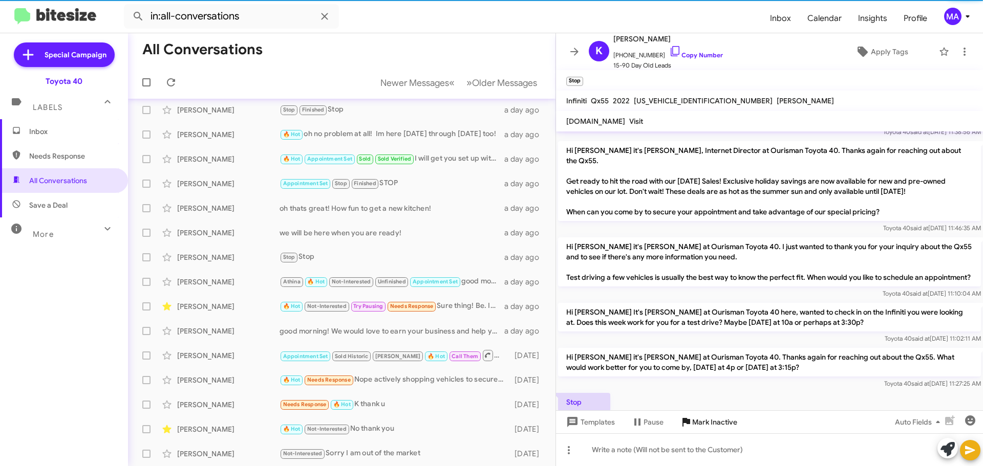
click at [700, 423] on span "Mark Inactive" at bounding box center [714, 422] width 45 height 18
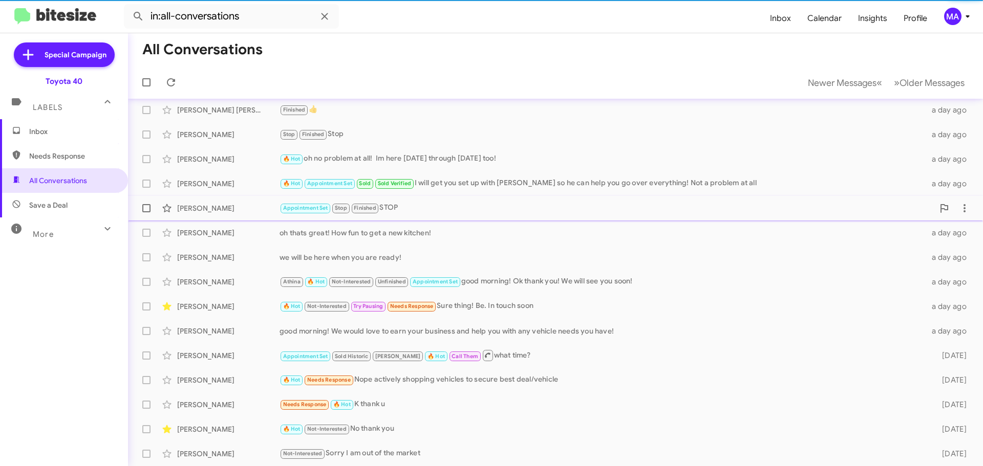
scroll to position [54, 0]
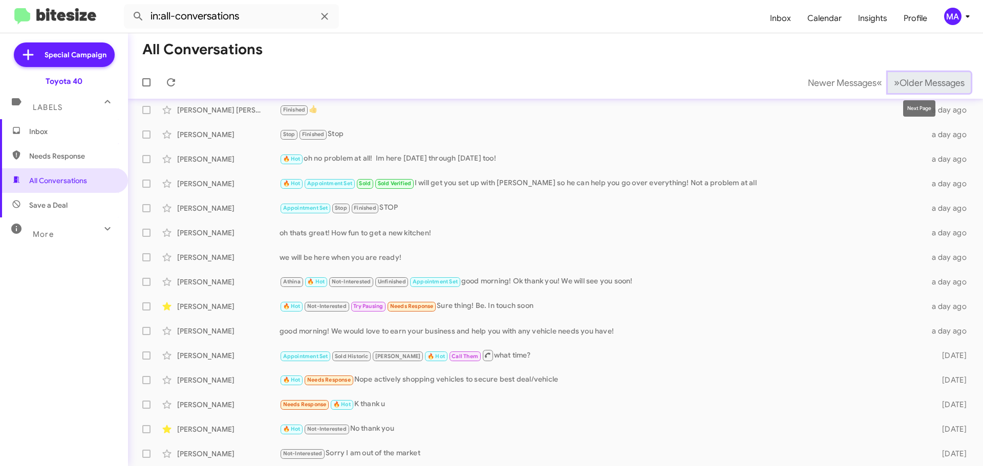
click at [928, 87] on span "Older Messages" at bounding box center [932, 82] width 65 height 11
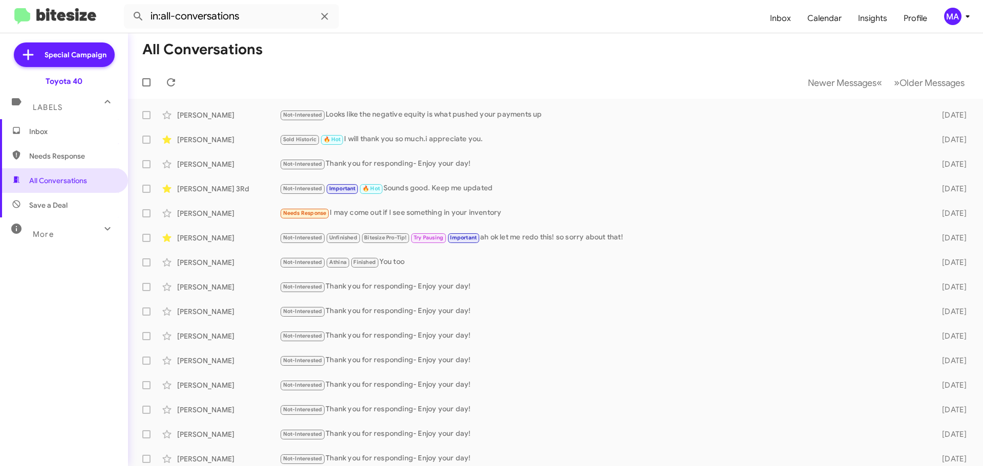
click at [69, 128] on span "Inbox" at bounding box center [72, 131] width 87 height 10
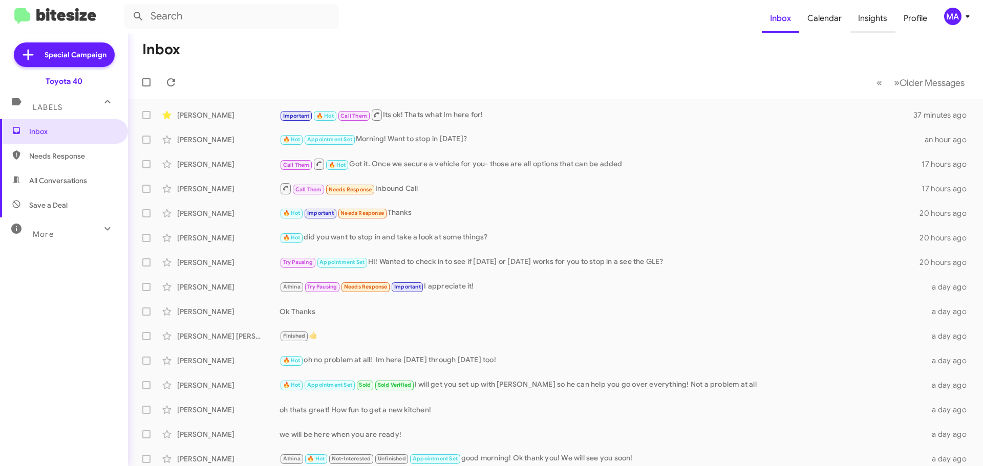
click at [883, 13] on span "Insights" at bounding box center [873, 19] width 46 height 30
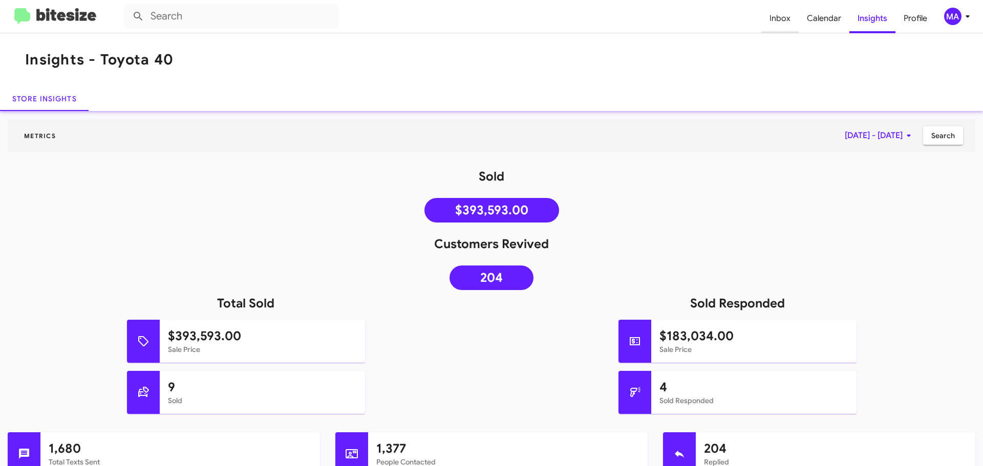
click at [782, 19] on span "Inbox" at bounding box center [779, 19] width 37 height 30
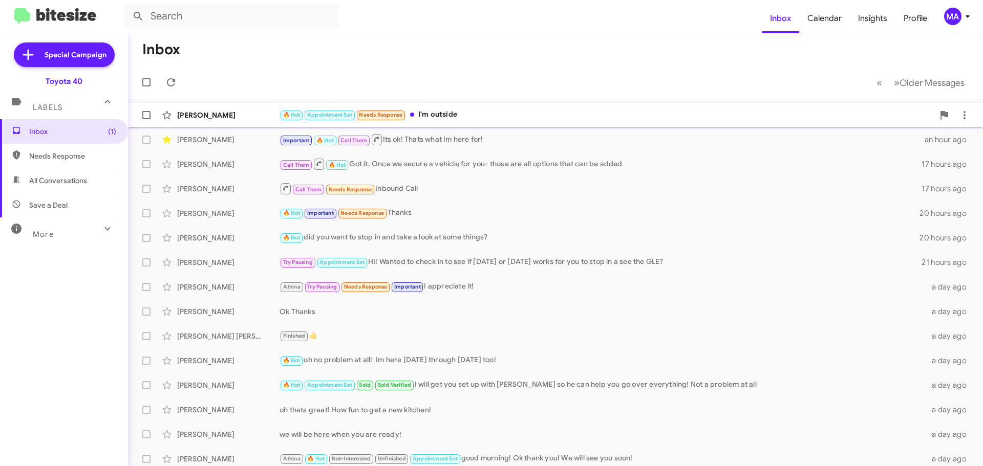
click at [449, 113] on div "🔥 Hot Appointment Set Needs Response I'm outside" at bounding box center [607, 115] width 654 height 12
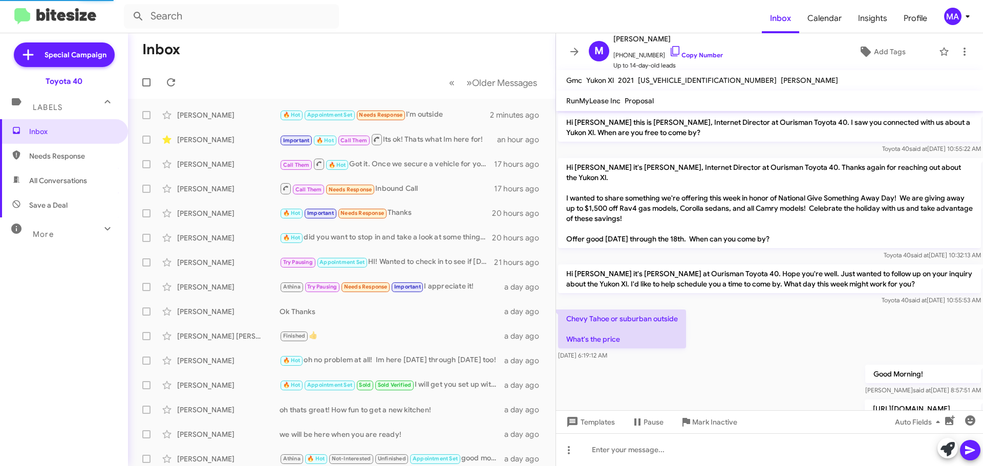
scroll to position [317, 0]
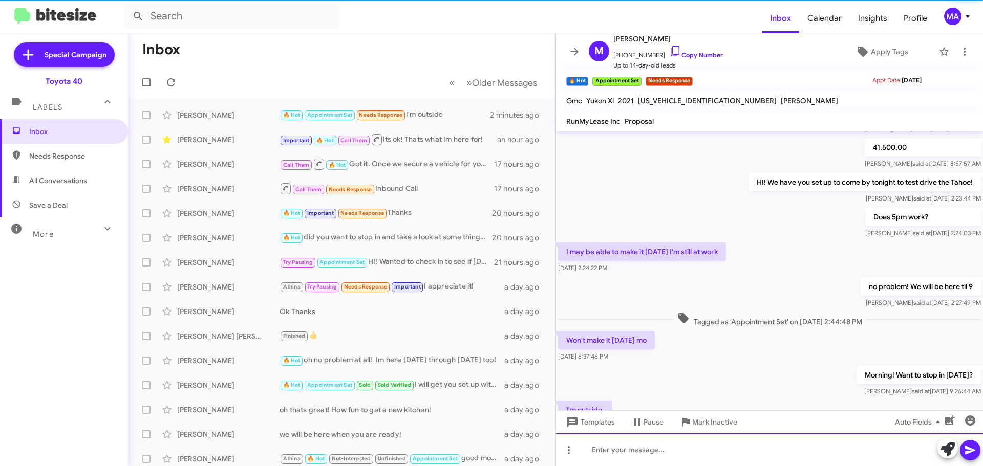
click at [601, 450] on div at bounding box center [769, 450] width 427 height 33
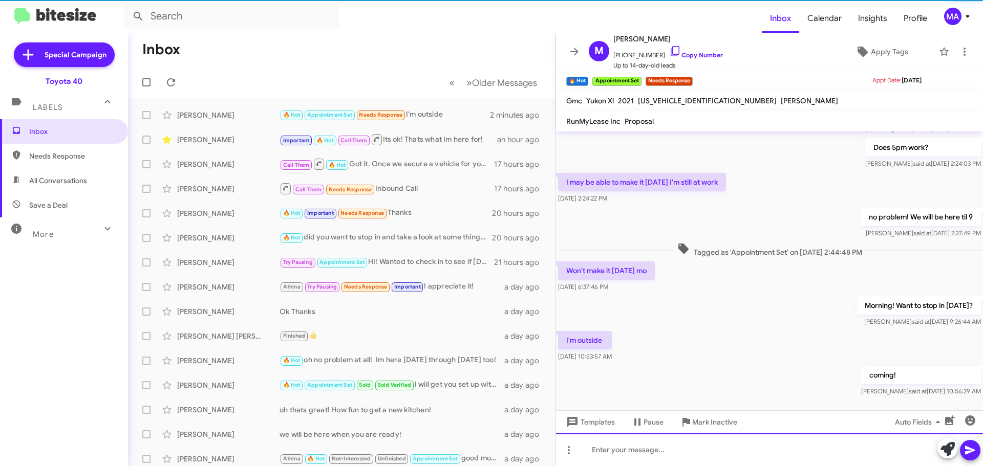
scroll to position [416, 0]
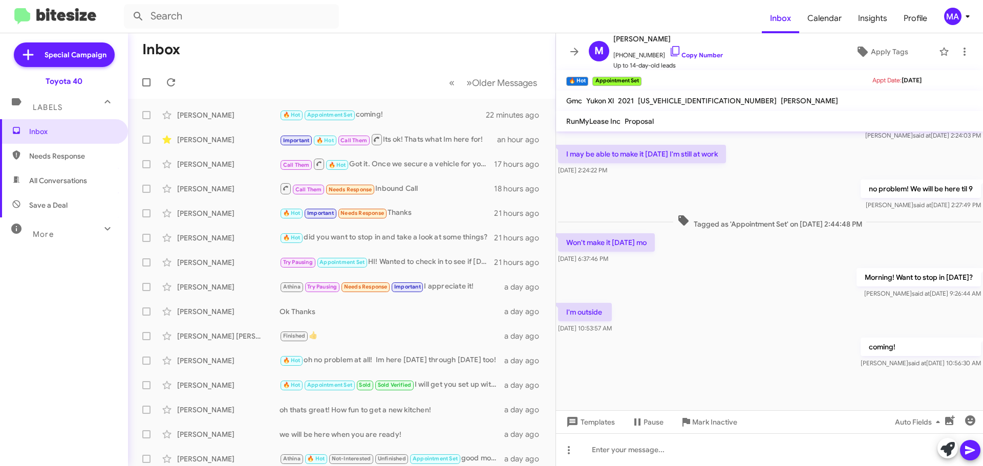
scroll to position [416, 0]
click at [168, 79] on icon at bounding box center [171, 82] width 12 height 12
